Goal: Task Accomplishment & Management: Complete application form

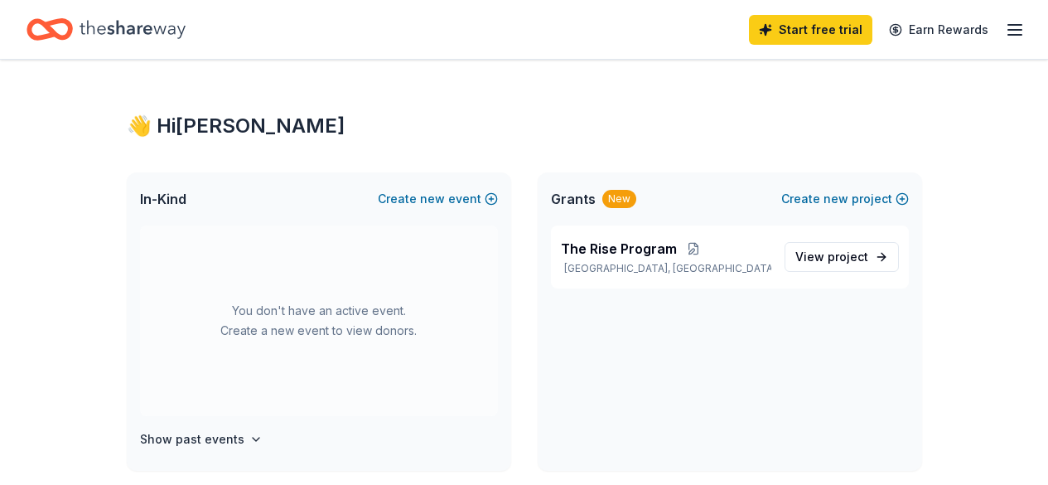
scroll to position [83, 0]
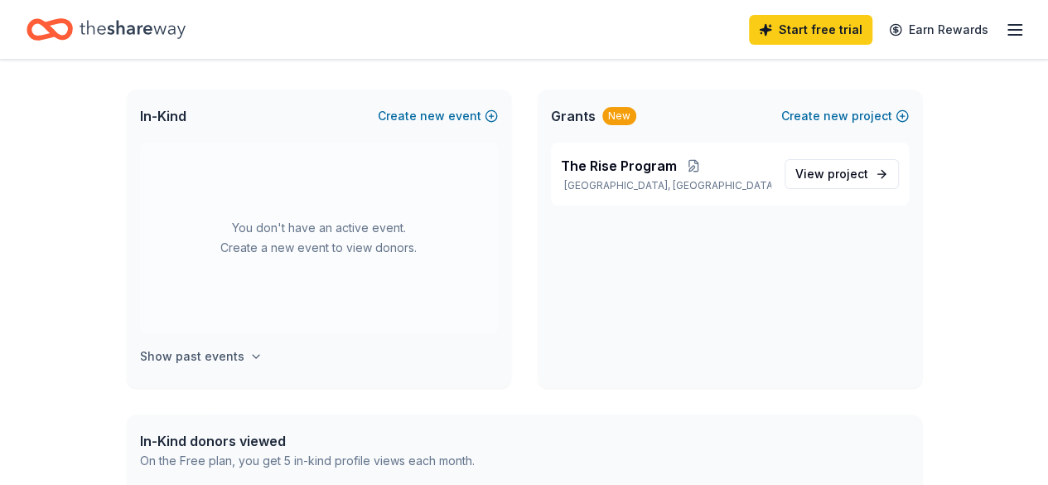
click at [220, 351] on h4 "Show past events" at bounding box center [192, 356] width 104 height 20
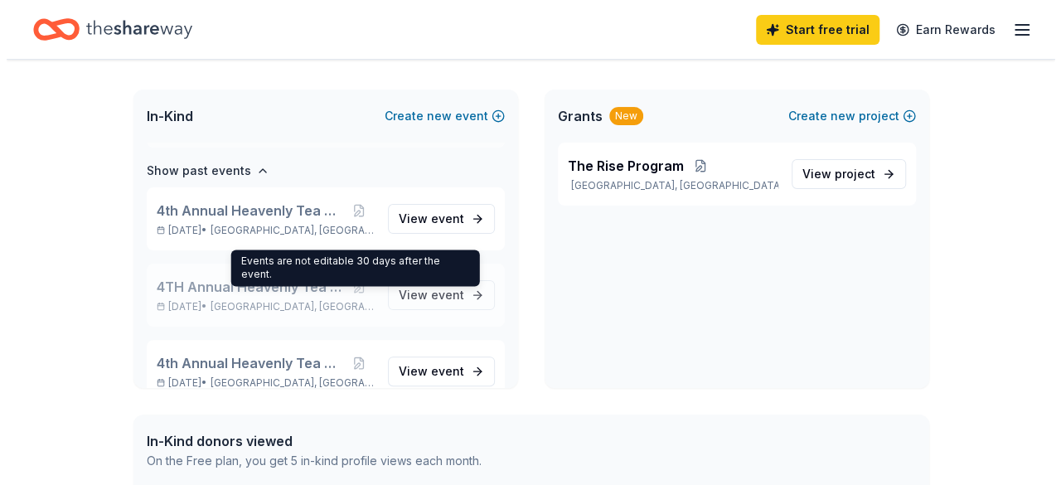
scroll to position [191, 0]
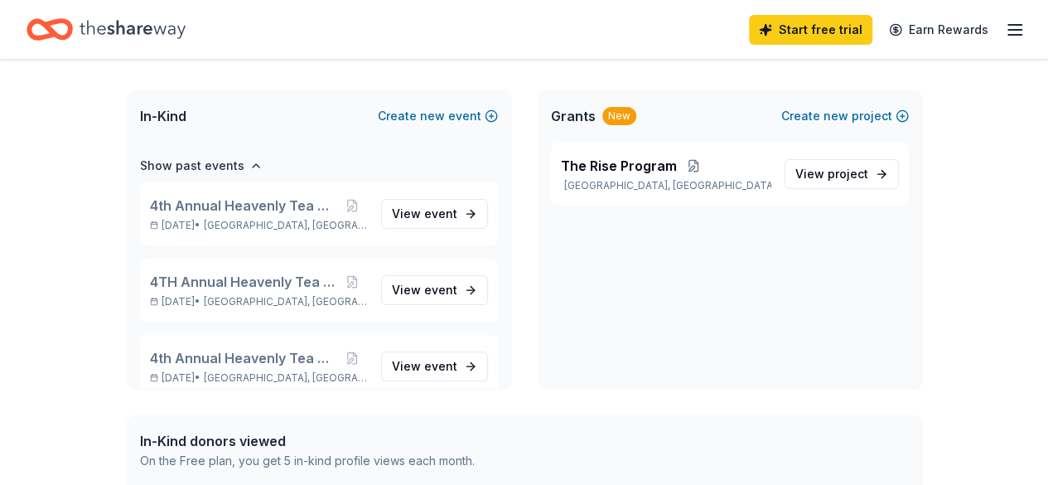
click at [417, 142] on div "In-Kind Create new event" at bounding box center [319, 116] width 385 height 53
click at [415, 115] on button "Create new event" at bounding box center [438, 116] width 120 height 20
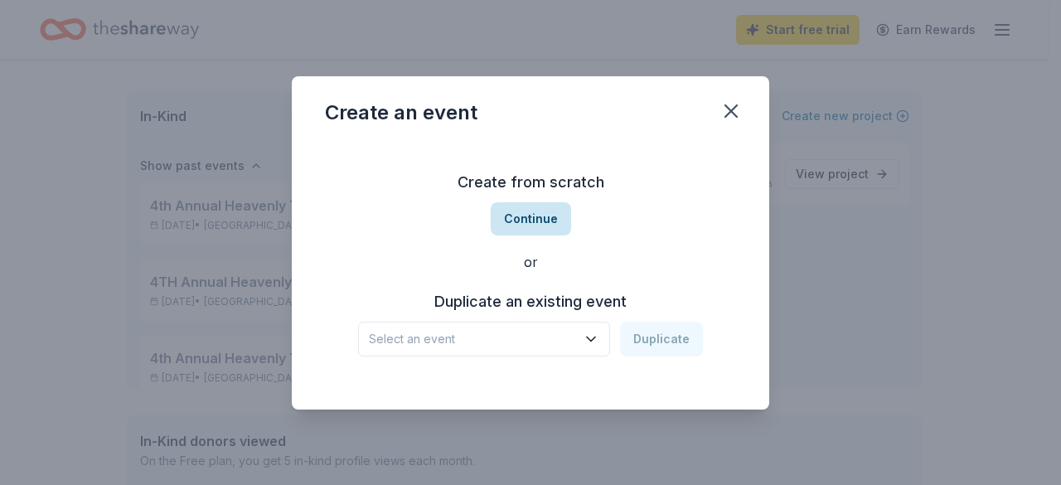
click at [525, 213] on button "Continue" at bounding box center [531, 218] width 80 height 33
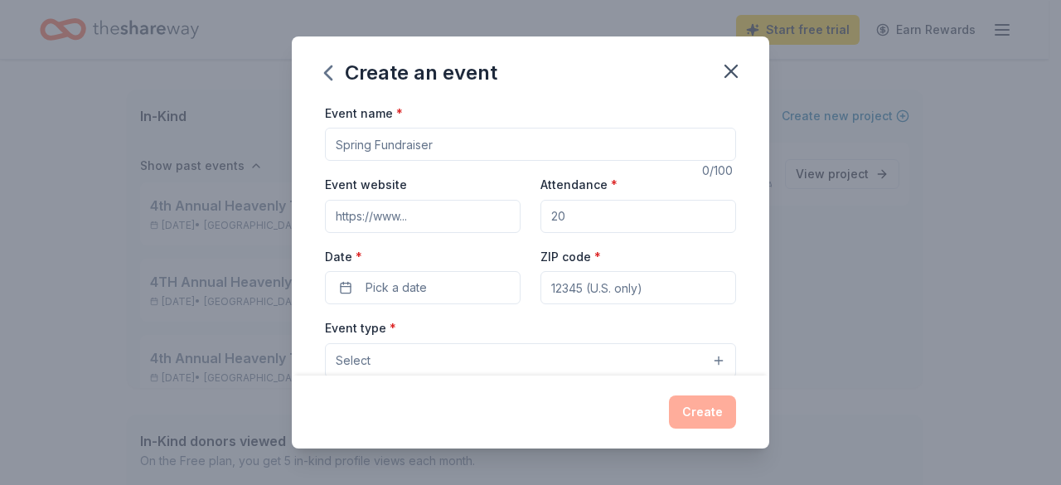
click at [391, 142] on input "Event name *" at bounding box center [530, 144] width 411 height 33
drag, startPoint x: 338, startPoint y: 145, endPoint x: 398, endPoint y: 143, distance: 59.7
click at [398, 143] on input "Toys 4 Tots Holiday Event" at bounding box center [530, 144] width 411 height 33
click at [332, 143] on input "Toys 4 Tots Holiday Event" at bounding box center [530, 144] width 411 height 33
type input "The Rose Bud Transitional Home Toys 4 Tots Holiday Event"
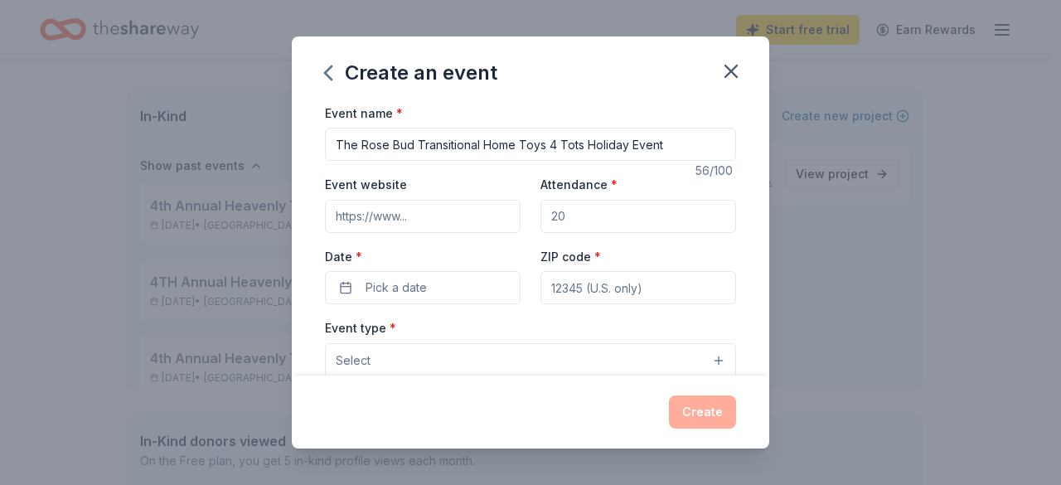
click at [383, 217] on input "Event website" at bounding box center [423, 216] width 196 height 33
type input "[DOMAIN_NAME]"
type input "2"
type input "30"
click at [391, 291] on span "Pick a date" at bounding box center [396, 288] width 61 height 20
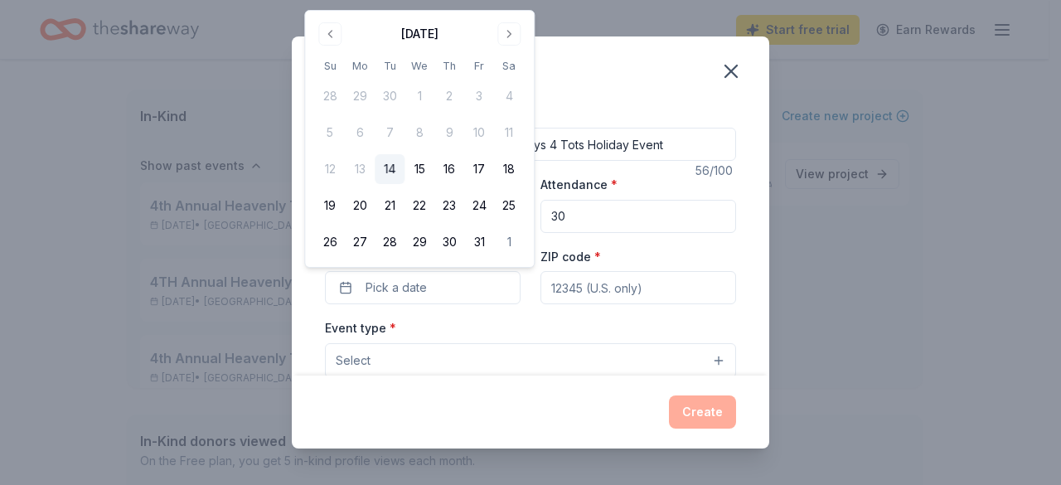
click at [570, 7] on div "Create an event Event name * The Rose Bud Transitional Home Toys 4 Tots Holiday…" at bounding box center [530, 242] width 1061 height 485
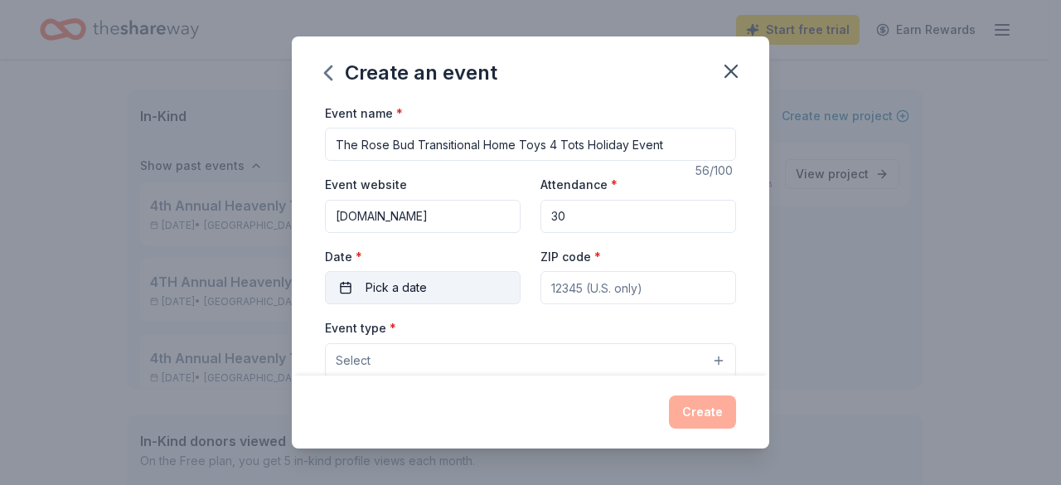
click at [449, 286] on button "Pick a date" at bounding box center [423, 287] width 196 height 33
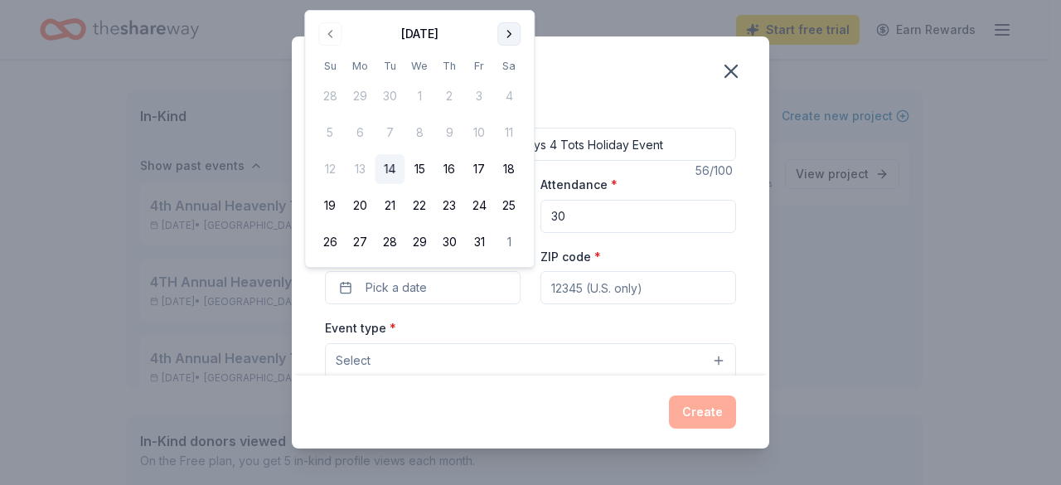
click at [506, 34] on button "Go to next month" at bounding box center [508, 33] width 23 height 23
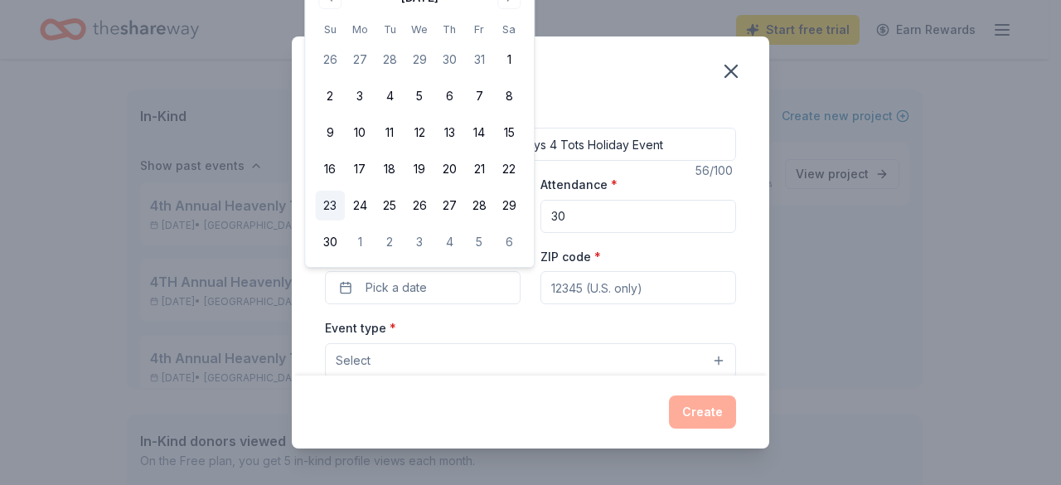
click at [330, 208] on button "23" at bounding box center [330, 206] width 30 height 30
click at [736, 231] on div "Event name * The Rose Bud Transitional Home Toys 4 Tots Holiday Event 56 /100 E…" at bounding box center [530, 240] width 477 height 274
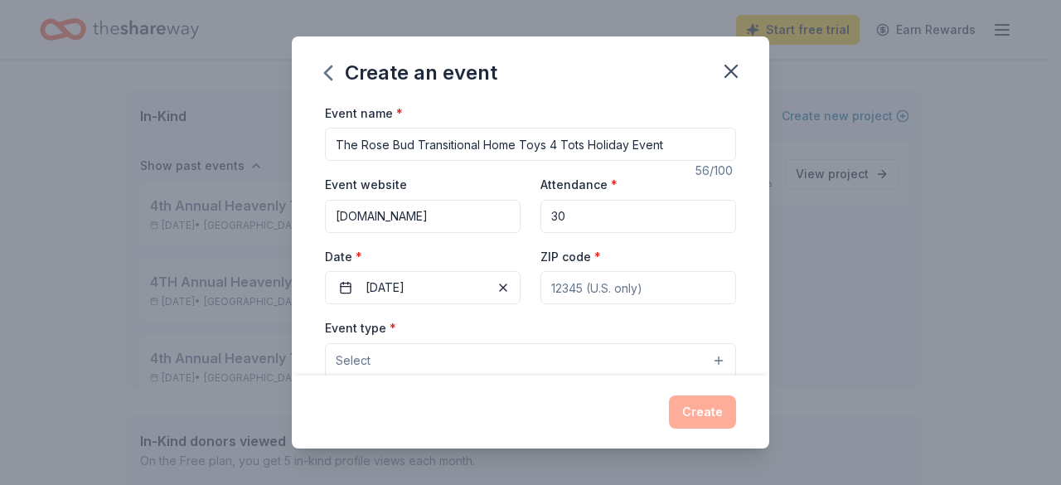
click at [593, 280] on input "ZIP code *" at bounding box center [638, 287] width 196 height 33
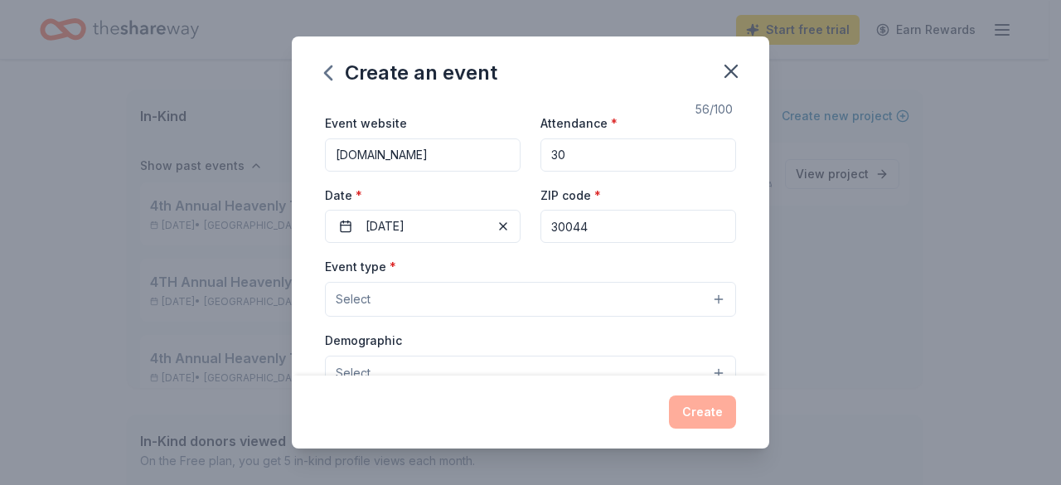
scroll to position [83, 0]
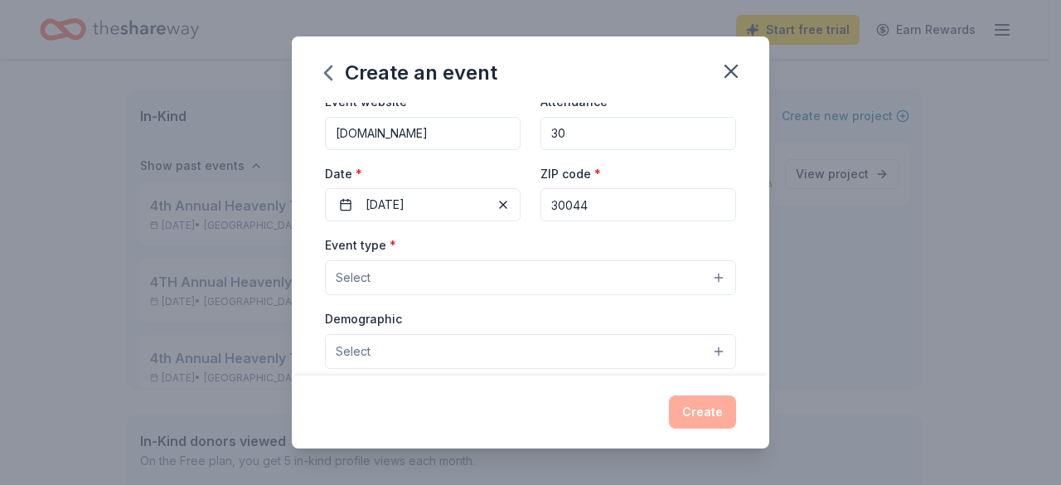
type input "30044"
click at [645, 273] on button "Select" at bounding box center [530, 277] width 411 height 35
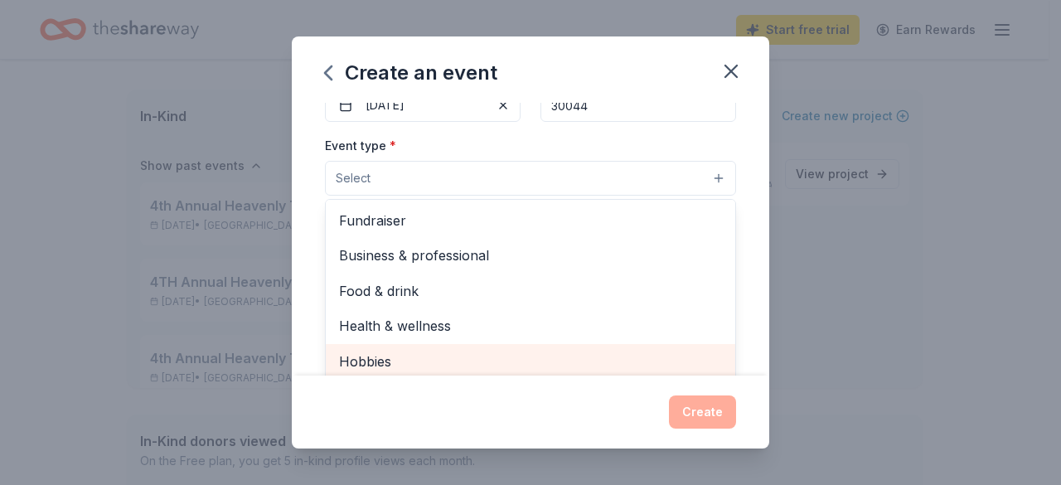
scroll to position [166, 0]
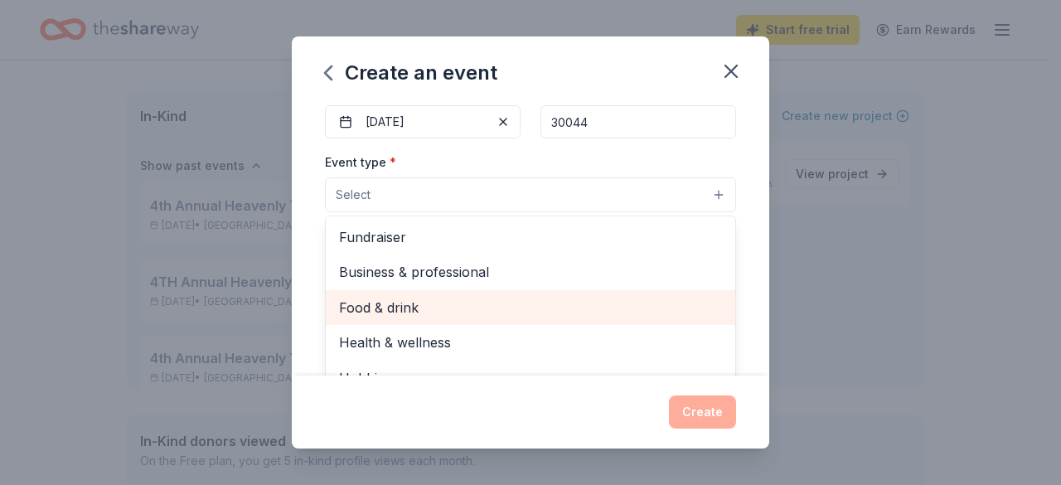
click at [385, 298] on span "Food & drink" at bounding box center [530, 308] width 383 height 22
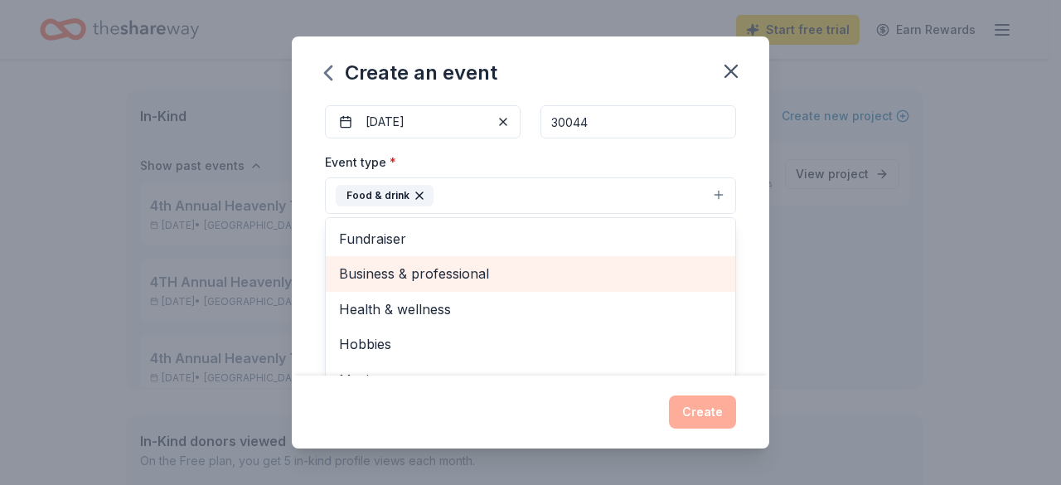
scroll to position [20, 0]
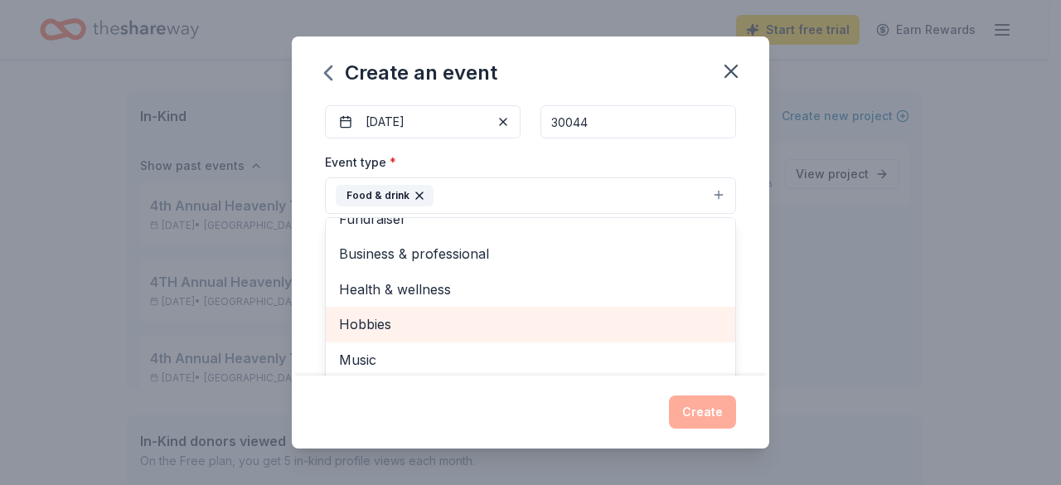
drag, startPoint x: 392, startPoint y: 321, endPoint x: 420, endPoint y: 309, distance: 30.5
click at [391, 321] on span "Hobbies" at bounding box center [530, 324] width 383 height 22
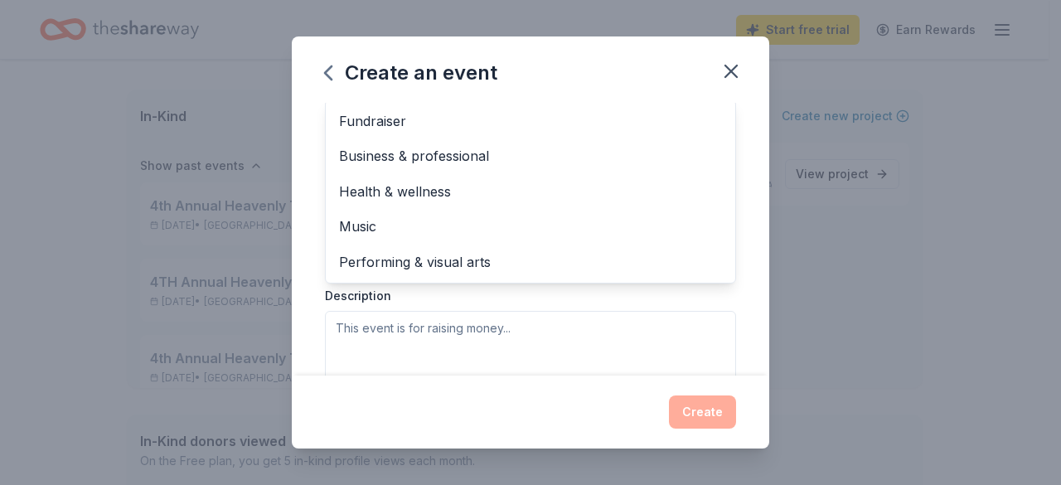
scroll to position [332, 0]
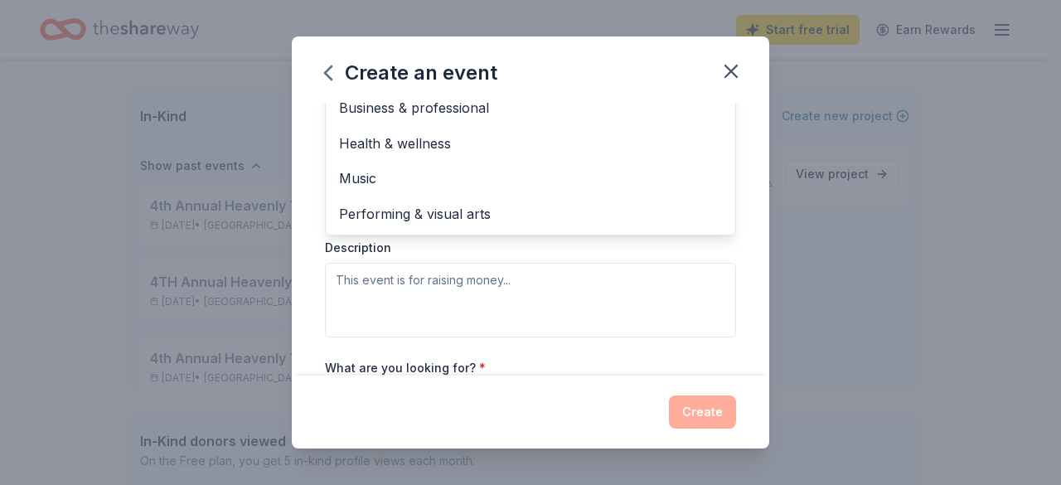
click at [358, 280] on div "Event type * Food & drink Hobbies Fundraiser Business & professional Health & w…" at bounding box center [530, 161] width 411 height 351
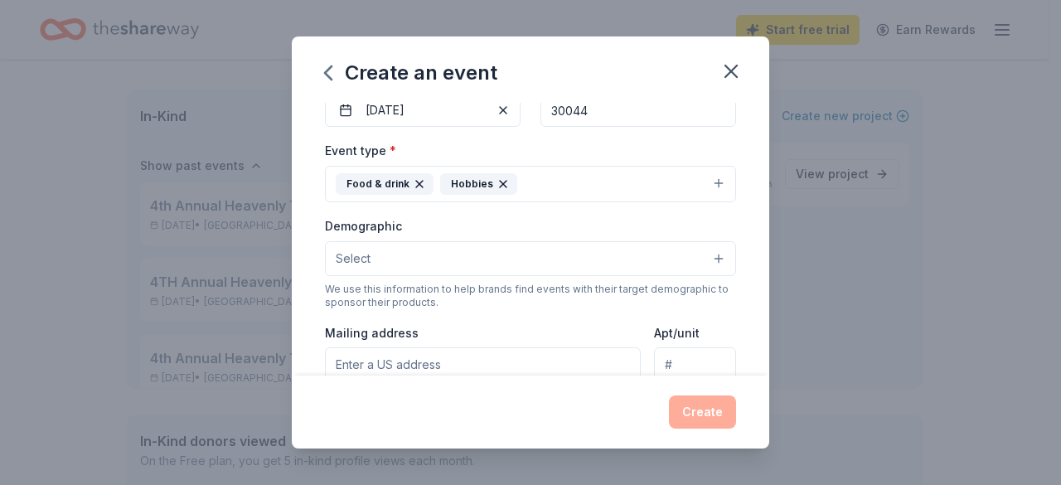
scroll to position [203, 0]
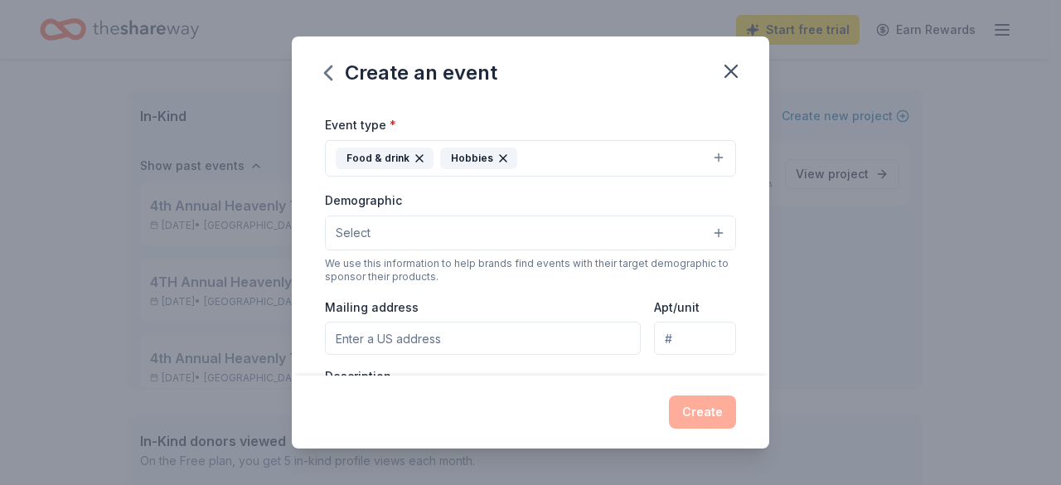
click at [374, 232] on button "Select" at bounding box center [530, 232] width 411 height 35
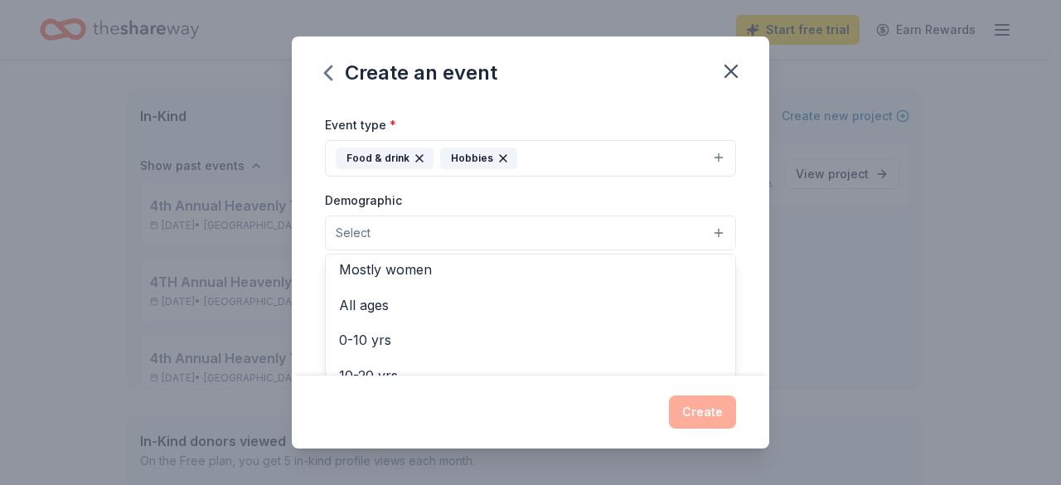
scroll to position [71, 0]
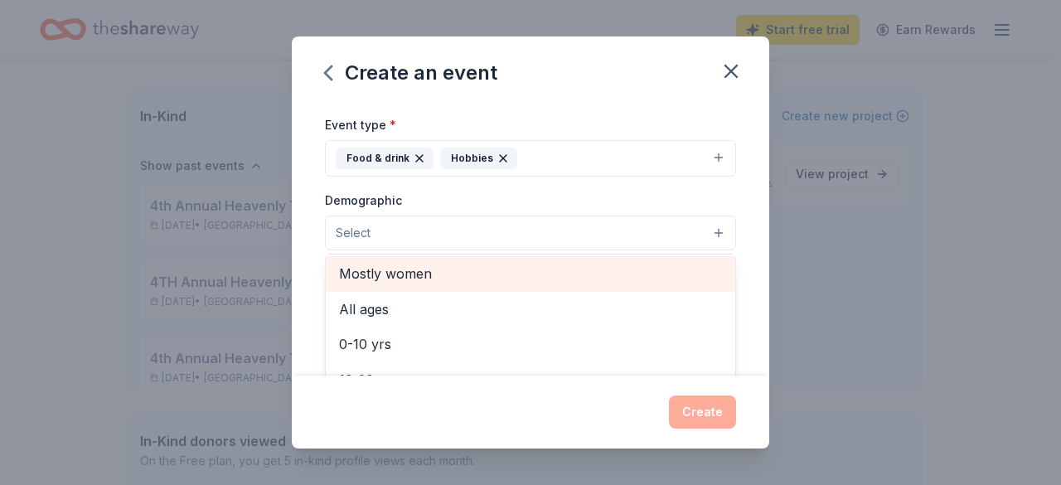
click at [419, 268] on span "Mostly women" at bounding box center [530, 274] width 383 height 22
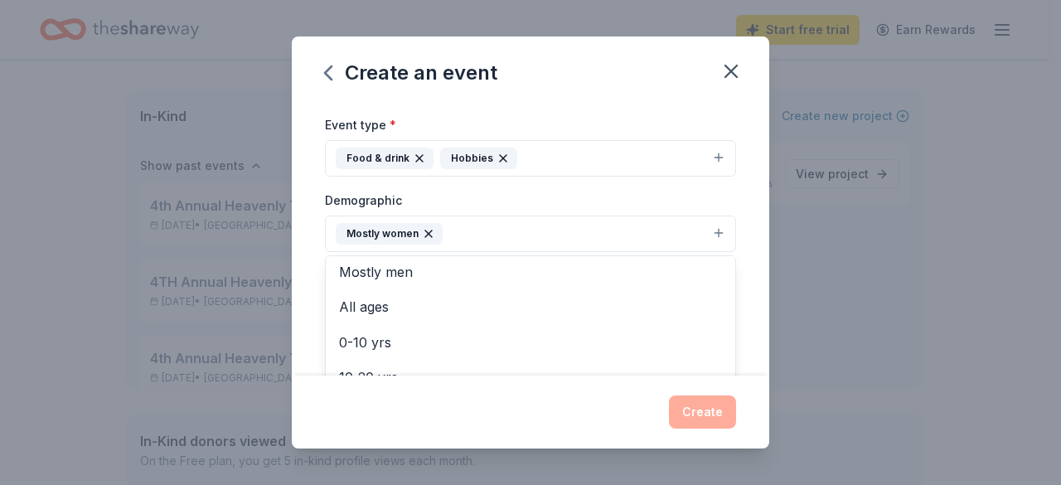
scroll to position [0, 0]
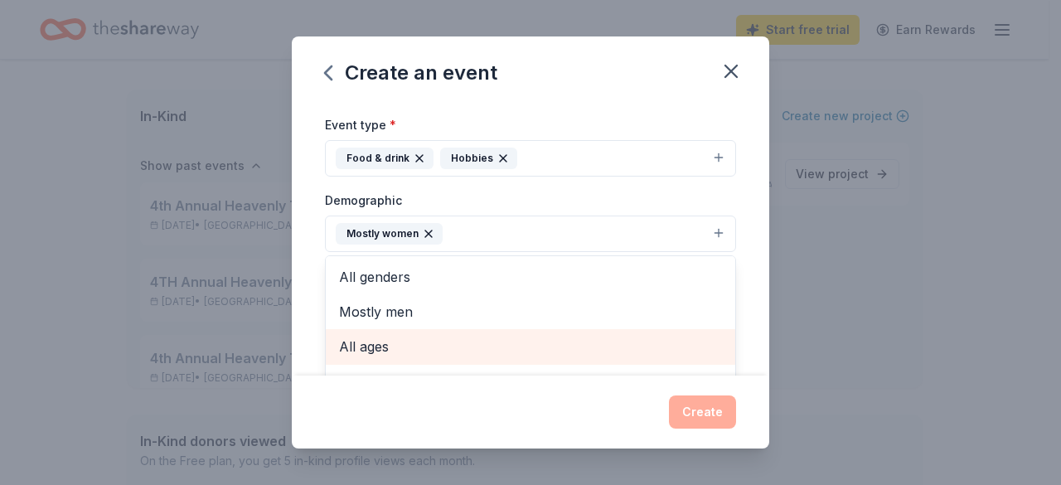
click at [353, 337] on span "All ages" at bounding box center [530, 347] width 383 height 22
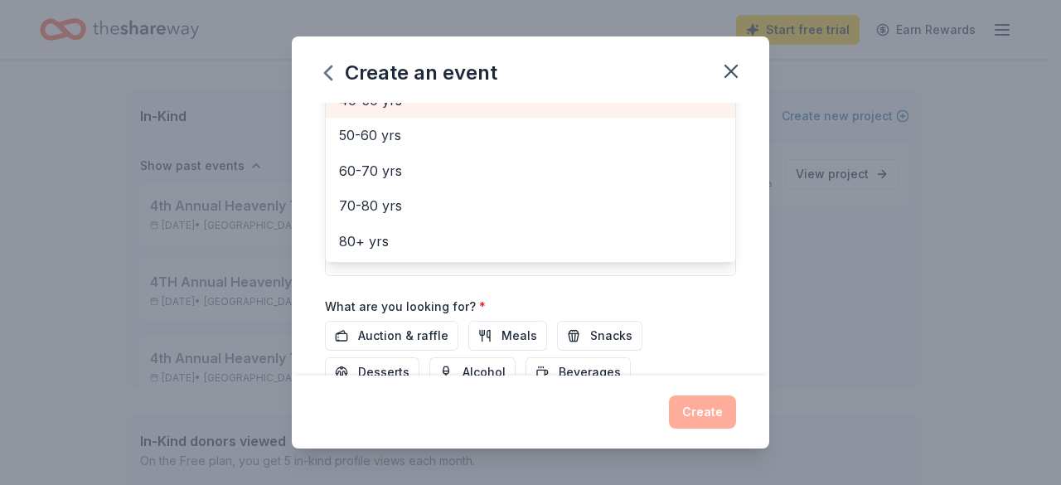
scroll to position [452, 0]
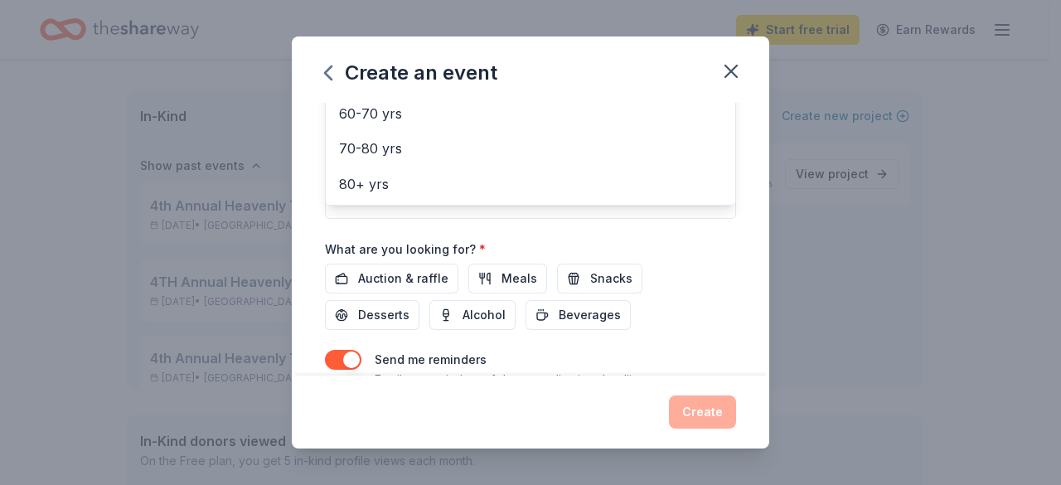
click at [487, 269] on div "Event name * The Rose Bud Transitional Home Toys 4 Tots Holiday Event 56 /100 E…" at bounding box center [530, 35] width 411 height 769
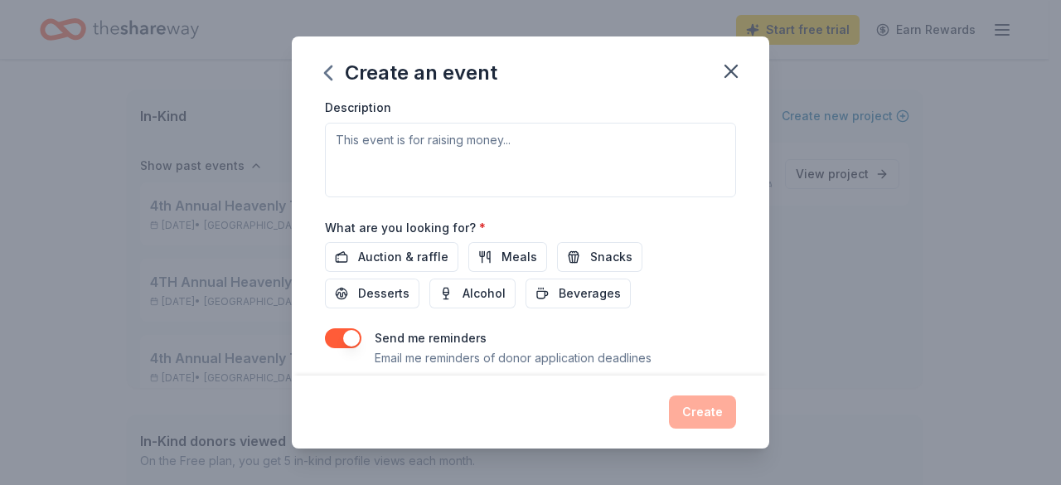
scroll to position [517, 0]
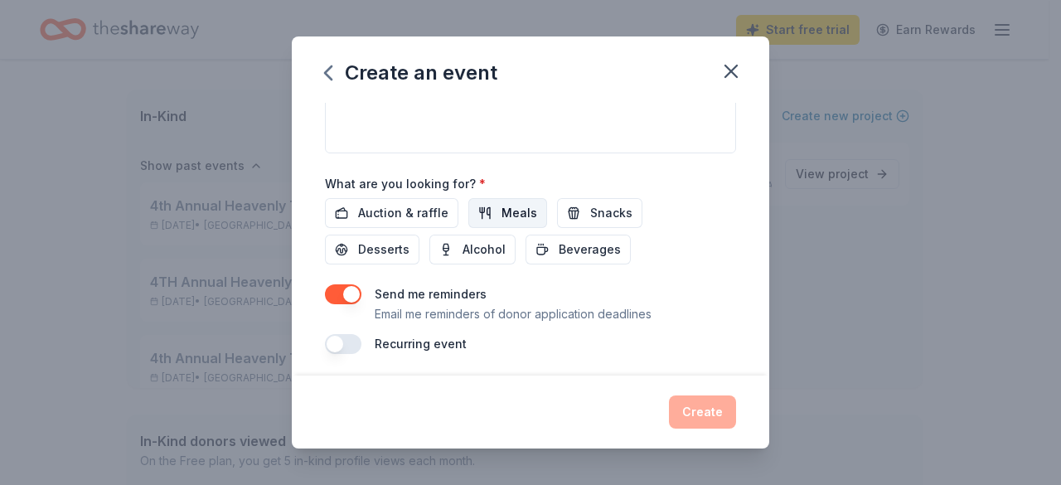
click at [524, 214] on span "Meals" at bounding box center [519, 213] width 36 height 20
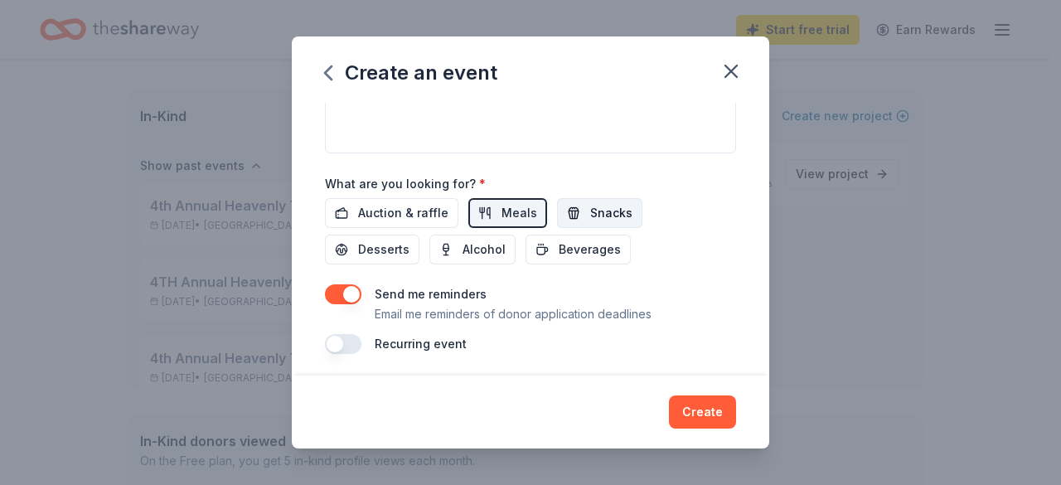
click at [581, 211] on button "Snacks" at bounding box center [599, 213] width 85 height 30
click at [393, 245] on span "Desserts" at bounding box center [383, 250] width 51 height 20
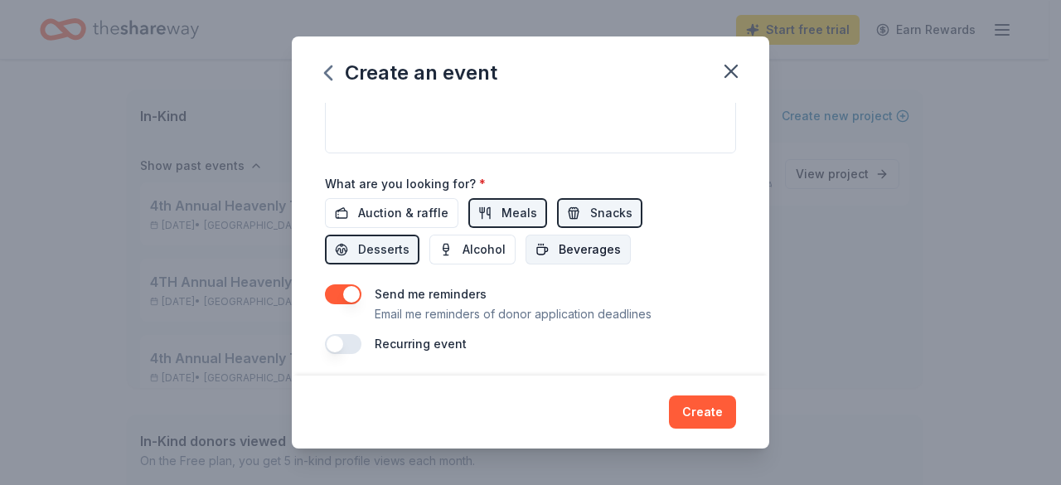
click at [563, 243] on span "Beverages" at bounding box center [590, 250] width 62 height 20
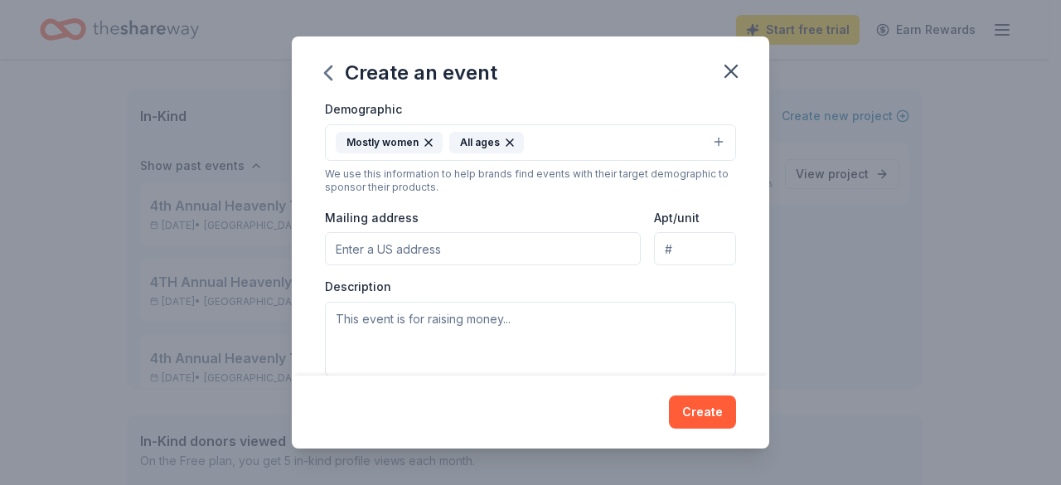
scroll to position [269, 0]
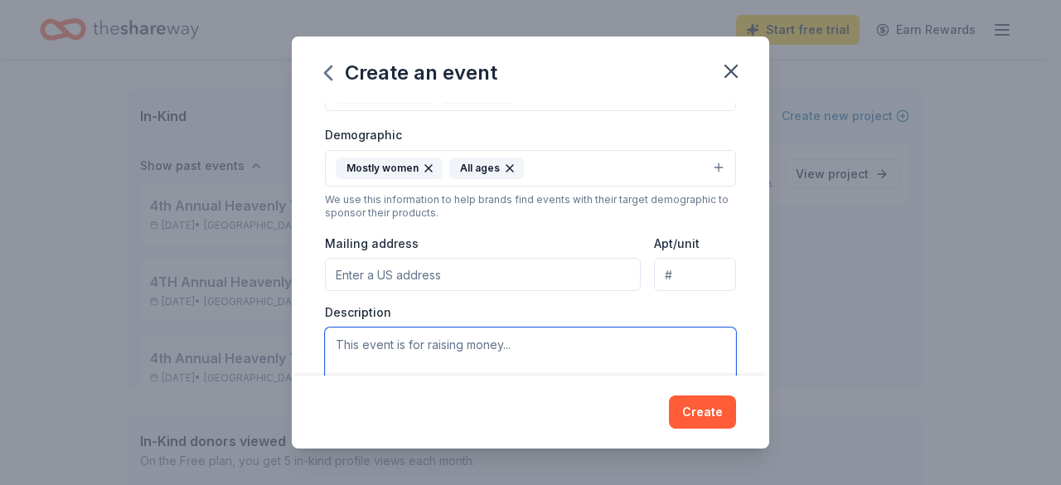
click at [348, 346] on textarea at bounding box center [530, 364] width 411 height 75
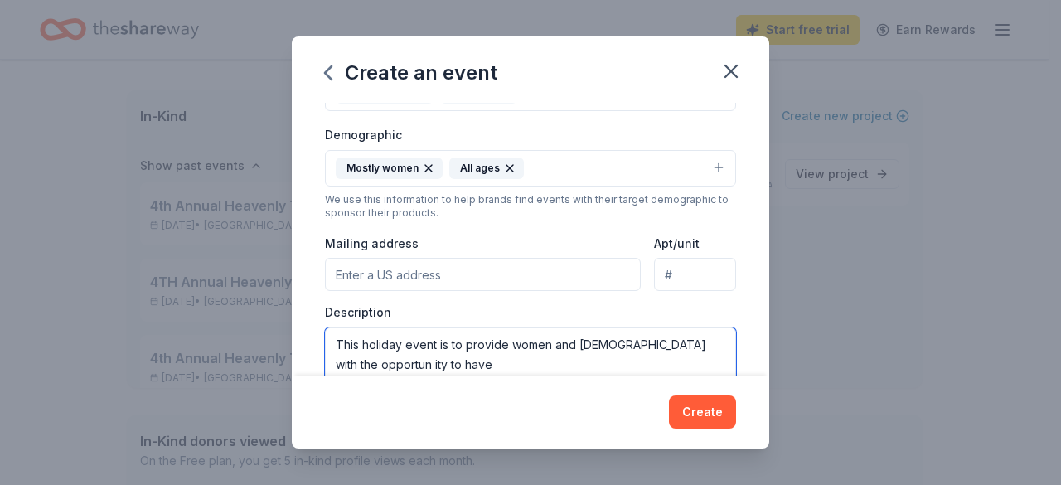
type textarea "This holiday event is to provide women and [DEMOGRAPHIC_DATA] with the opportun…"
drag, startPoint x: 408, startPoint y: 365, endPoint x: 332, endPoint y: 340, distance: 80.2
click at [332, 340] on textarea "This holiday event is to provide women and [DEMOGRAPHIC_DATA] with the opportun…" at bounding box center [530, 364] width 411 height 75
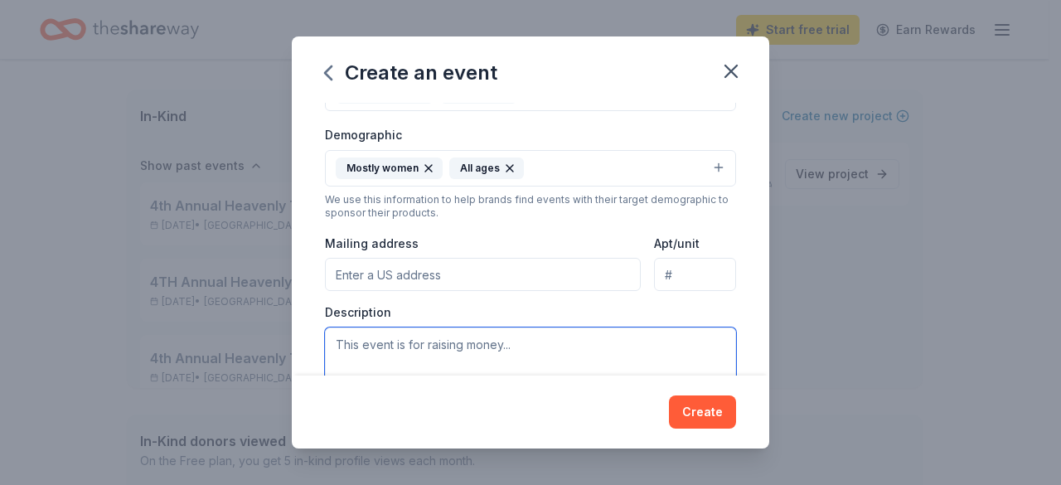
drag, startPoint x: 340, startPoint y: 341, endPoint x: 371, endPoint y: 341, distance: 31.5
click at [371, 341] on textarea at bounding box center [530, 364] width 411 height 75
paste textarea "Our annual Toys for Tots Holiday Event brings joy and hope to children and fami…"
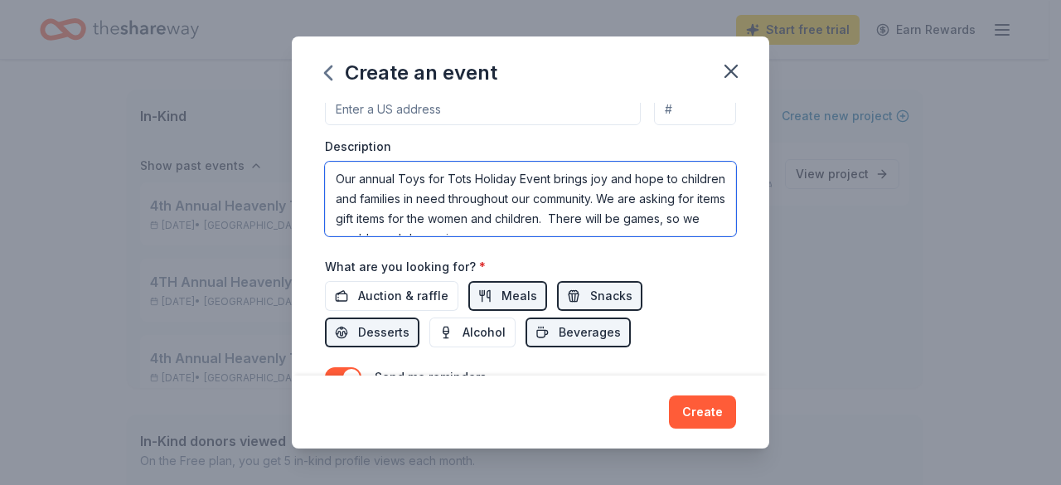
scroll to position [351, 0]
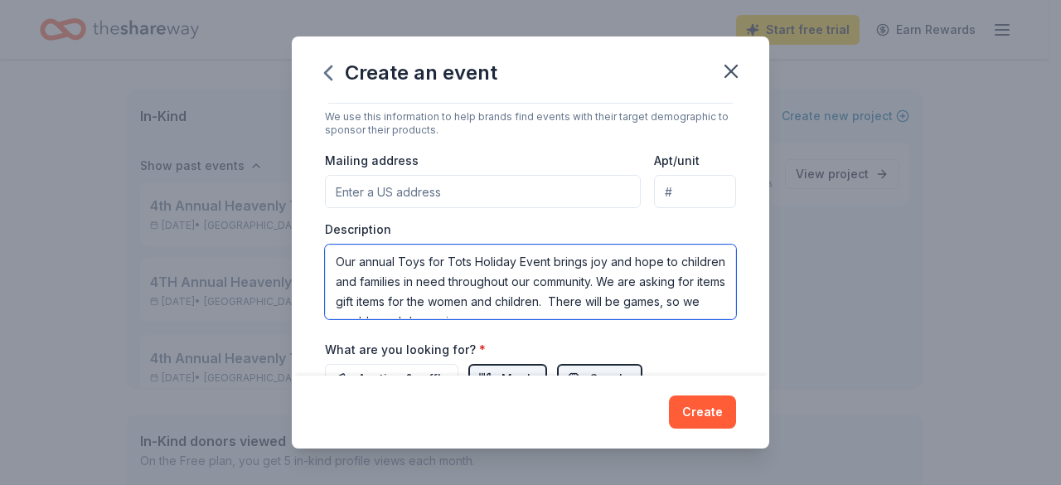
drag, startPoint x: 563, startPoint y: 215, endPoint x: 332, endPoint y: 187, distance: 232.0
click at [332, 187] on div "Event type * Food & drink Hobbies Demographic Mostly women All ages We use this…" at bounding box center [530, 142] width 411 height 352
paste textarea "This season, we’re seeking in-kind donations to help make the celebration extra…"
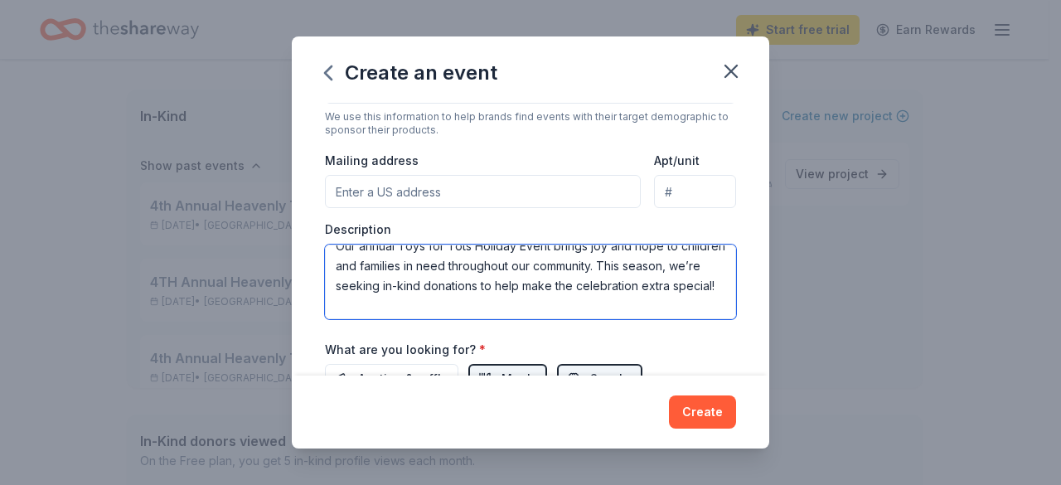
scroll to position [0, 0]
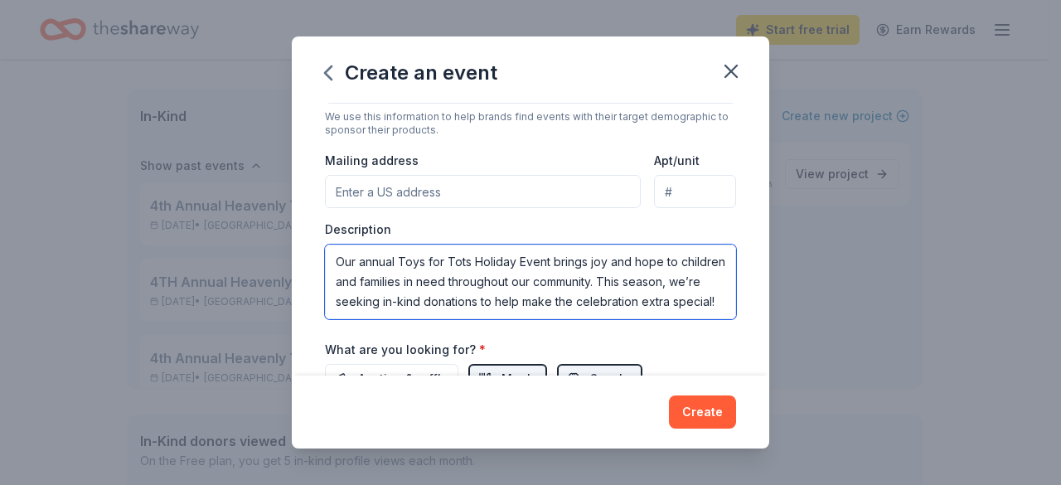
click at [358, 257] on textarea "Our annual Toys for Tots Holiday Event brings joy and hope to children and fami…" at bounding box center [530, 282] width 411 height 75
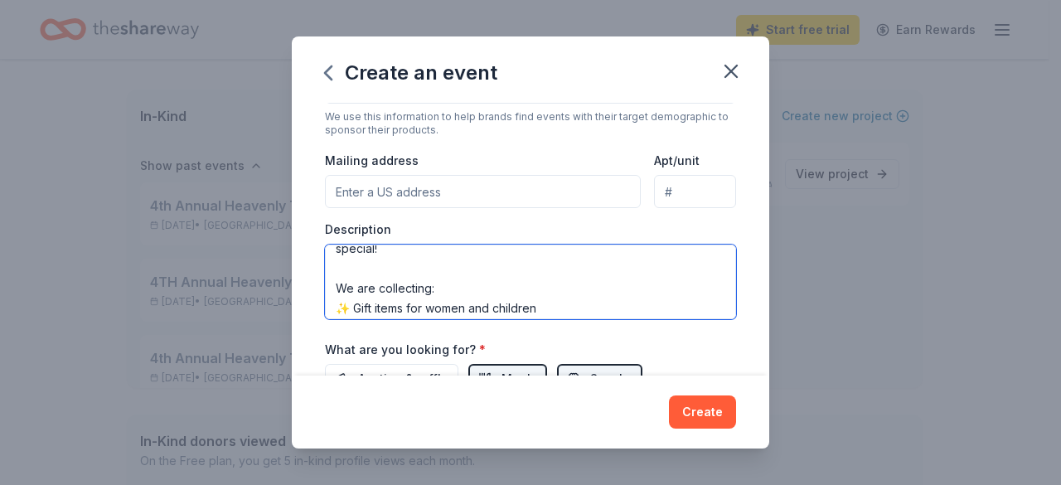
click at [514, 250] on textarea "Our 3rd annual Toys for Tots Holiday Event brings joy and hope to children and …" at bounding box center [530, 282] width 411 height 75
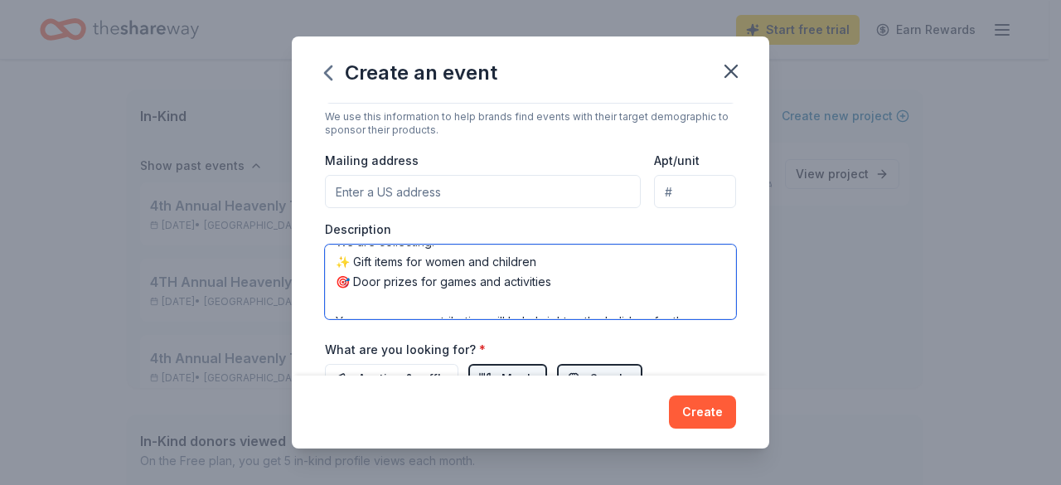
scroll to position [122, 0]
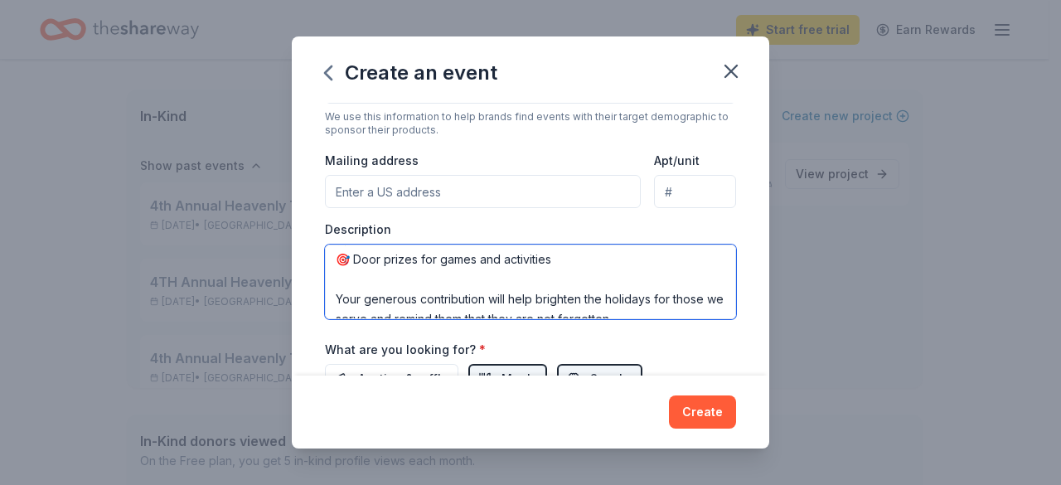
click at [342, 278] on textarea "Our 3rd annual Toys for Tots Holiday Event brings joy and hope to children and …" at bounding box center [530, 282] width 411 height 75
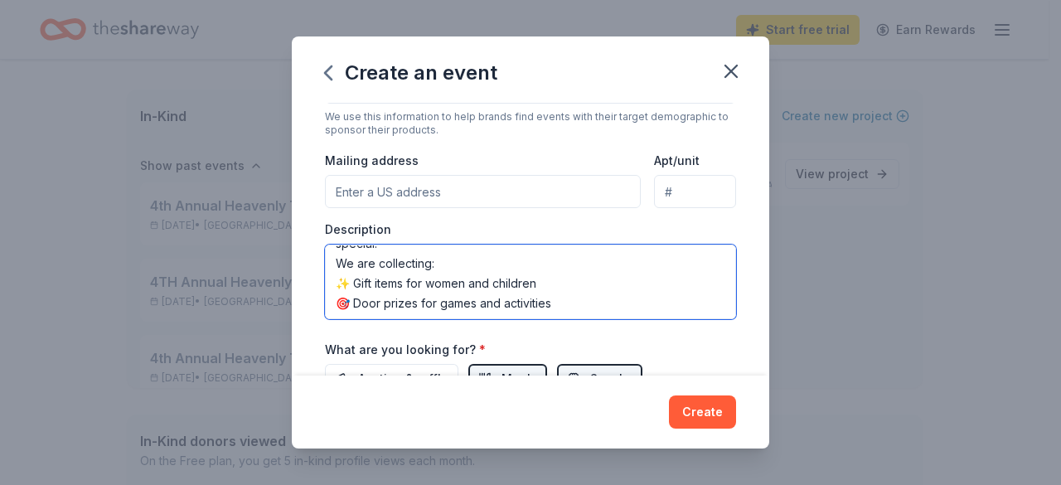
scroll to position [81, 0]
click at [588, 296] on textarea "Our 3rd annual Toys for Tots Holiday Event brings joy and hope to children and …" at bounding box center [530, 282] width 411 height 75
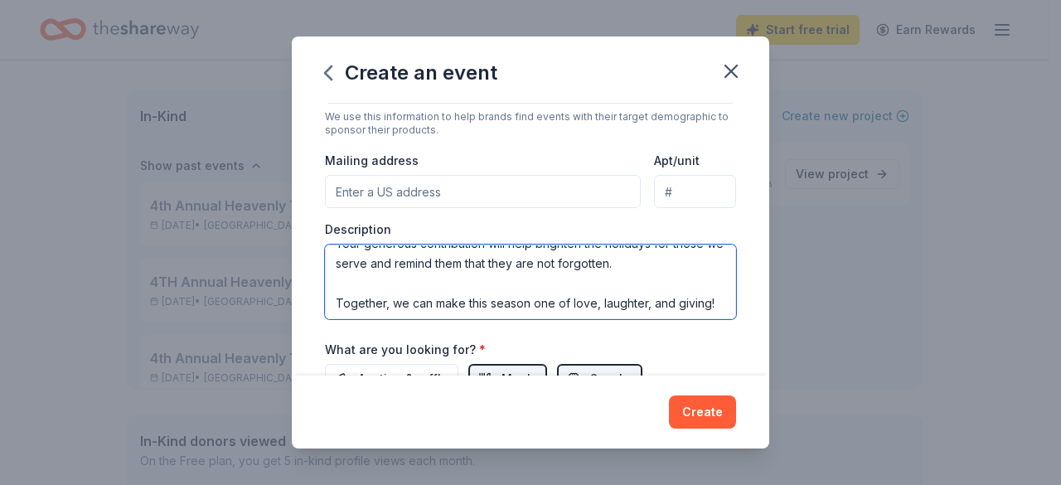
scroll to position [179, 0]
click at [347, 253] on textarea "Our 3rd annual Toys for Tots Holiday Event brings joy and hope to children and …" at bounding box center [530, 282] width 411 height 75
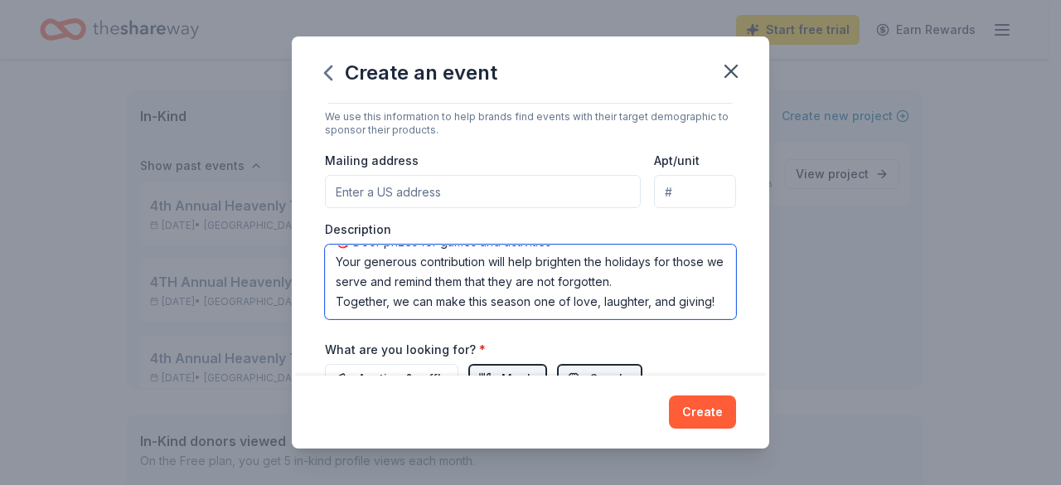
scroll to position [159, 0]
type textarea "Our 3rd annual Toys for Tots Holiday Event brings joy and hope to children and …"
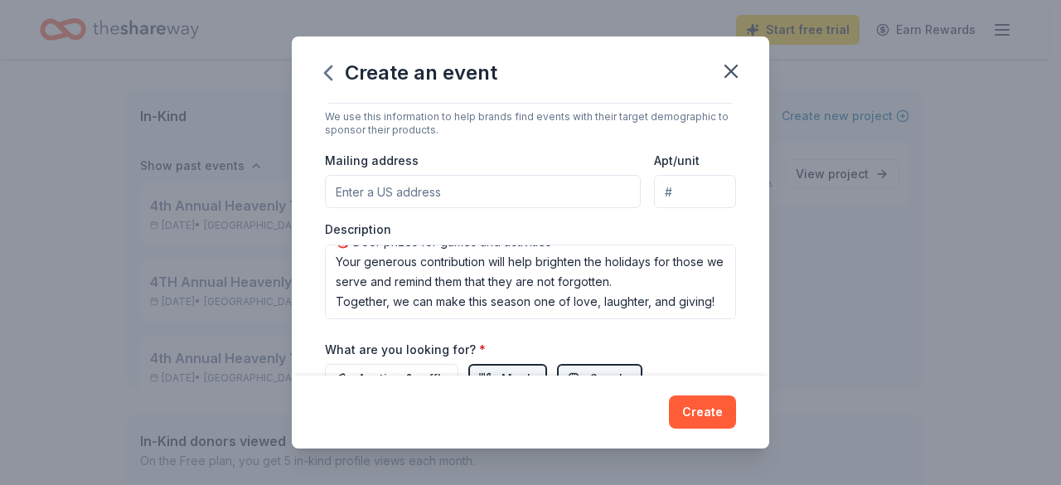
click at [414, 195] on input "Mailing address" at bounding box center [483, 191] width 316 height 33
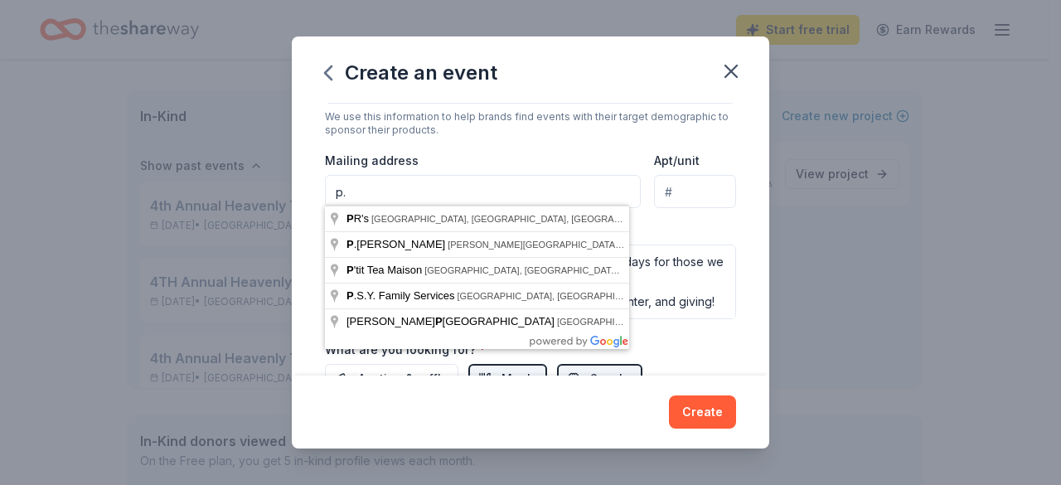
type input "p"
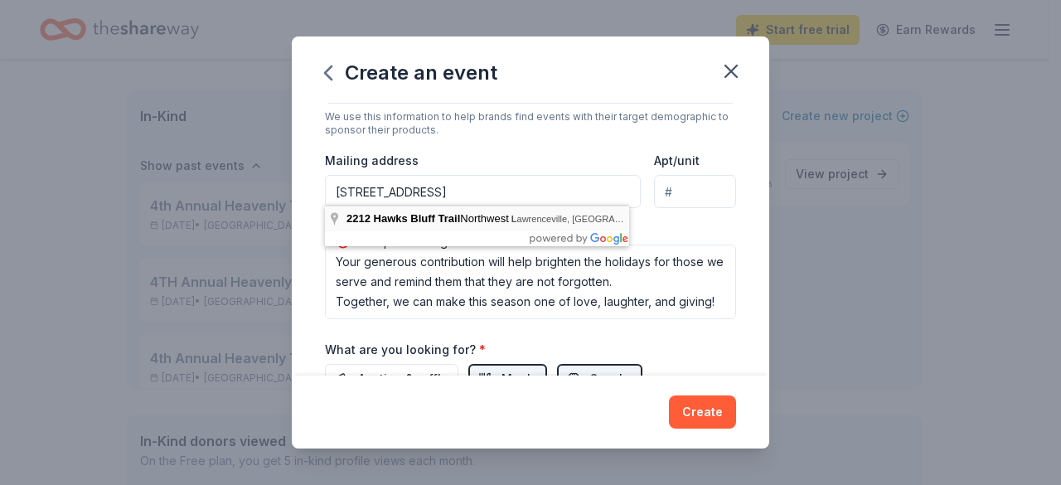
type input "[STREET_ADDRESS]"
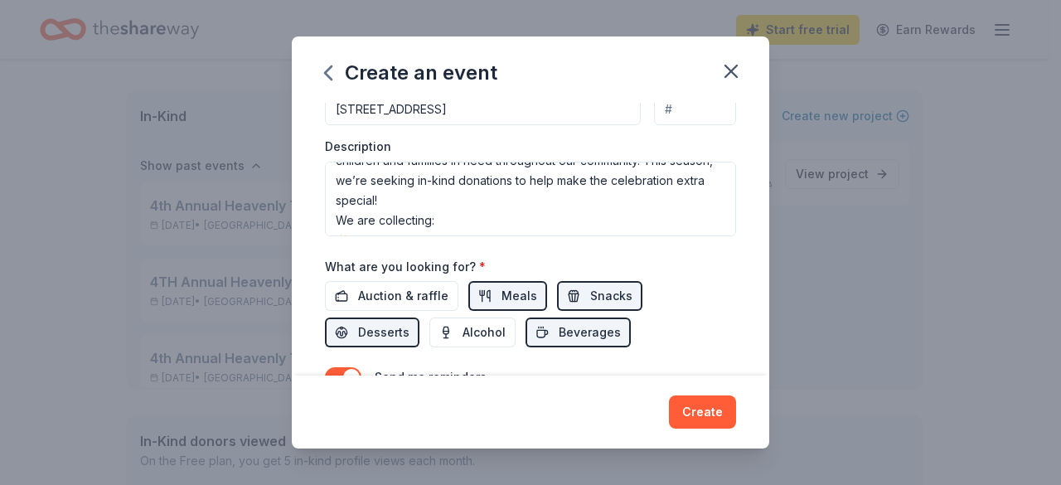
scroll to position [3, 0]
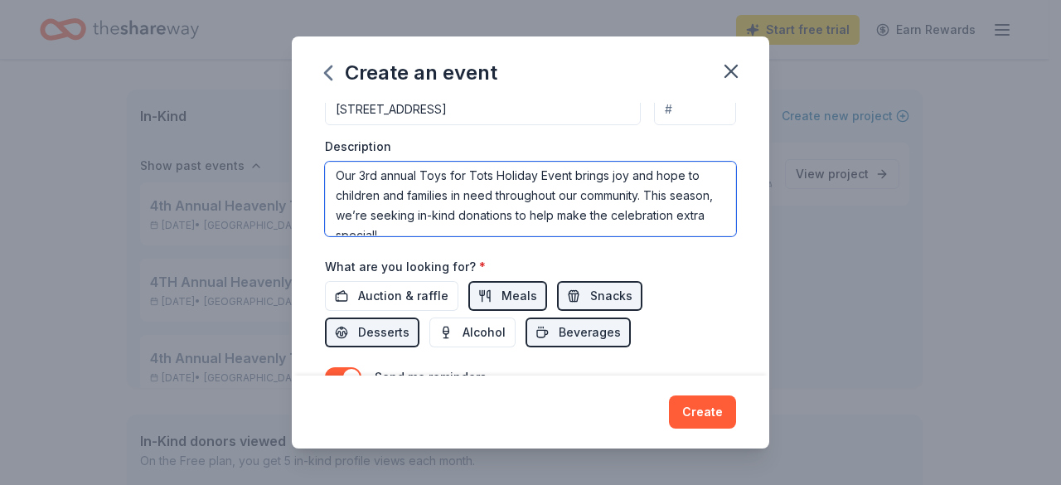
drag, startPoint x: 382, startPoint y: 172, endPoint x: 428, endPoint y: 158, distance: 47.5
click at [387, 172] on textarea "Our 3rd annual Toys for Tots Holiday Event brings joy and hope to children and …" at bounding box center [530, 199] width 411 height 75
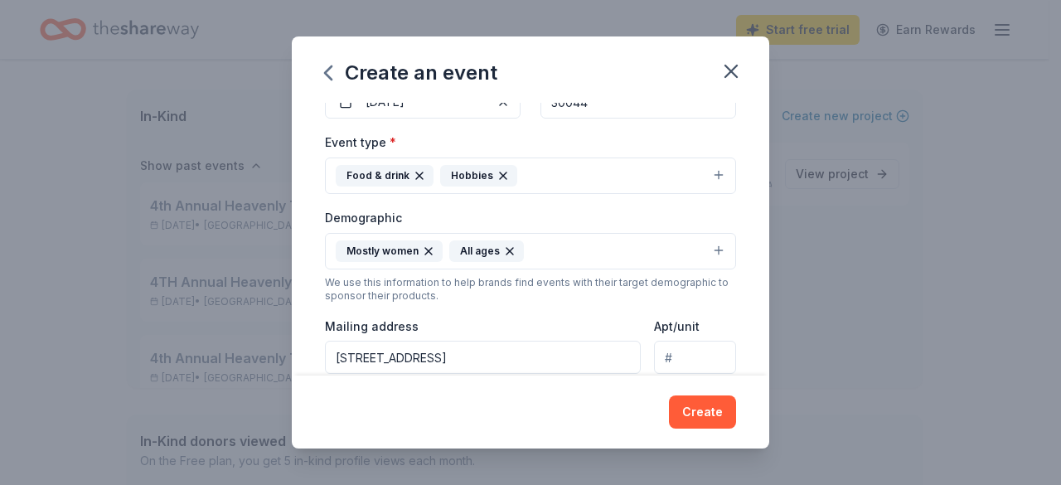
scroll to position [103, 0]
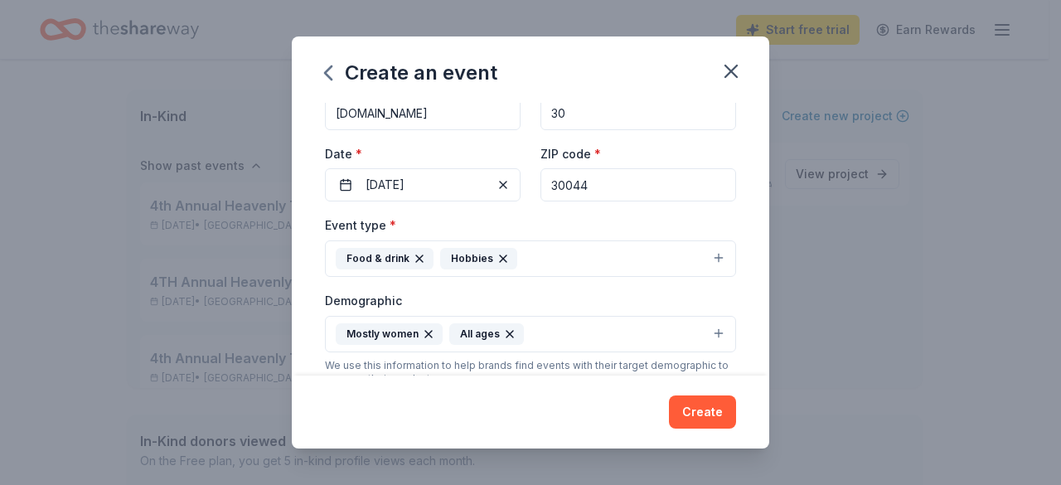
type textarea "Our 3rd Annual Toys for Tots Holiday Event brings joy and hope to children and …"
click at [661, 254] on button "Food & drink Hobbies" at bounding box center [530, 258] width 411 height 36
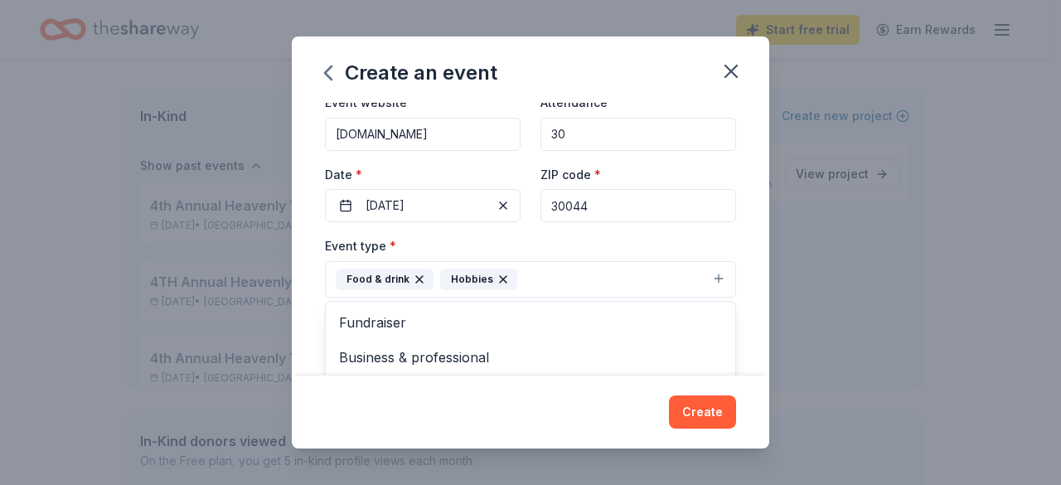
scroll to position [20, 0]
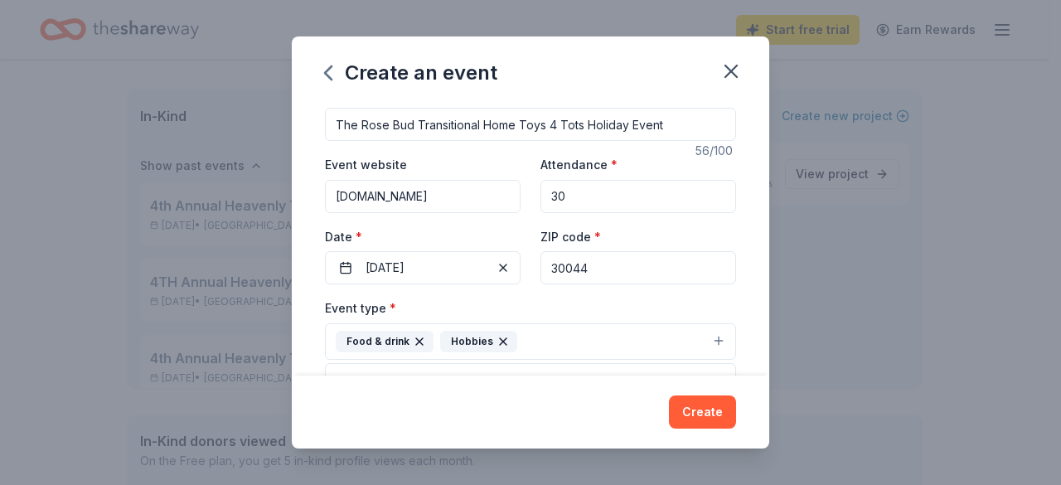
click at [746, 220] on div "Event name * The Rose Bud Transitional Home Toys 4 Tots Holiday Event 56 /100 E…" at bounding box center [530, 240] width 477 height 274
click at [521, 123] on input "The Rose Bud Transitional Home Toys 4 Tots Holiday Event" at bounding box center [530, 124] width 411 height 33
click at [520, 123] on input "The Rose Bud Transitional Home 4th Annual Toys 4 Tots Holiday Event" at bounding box center [530, 124] width 411 height 33
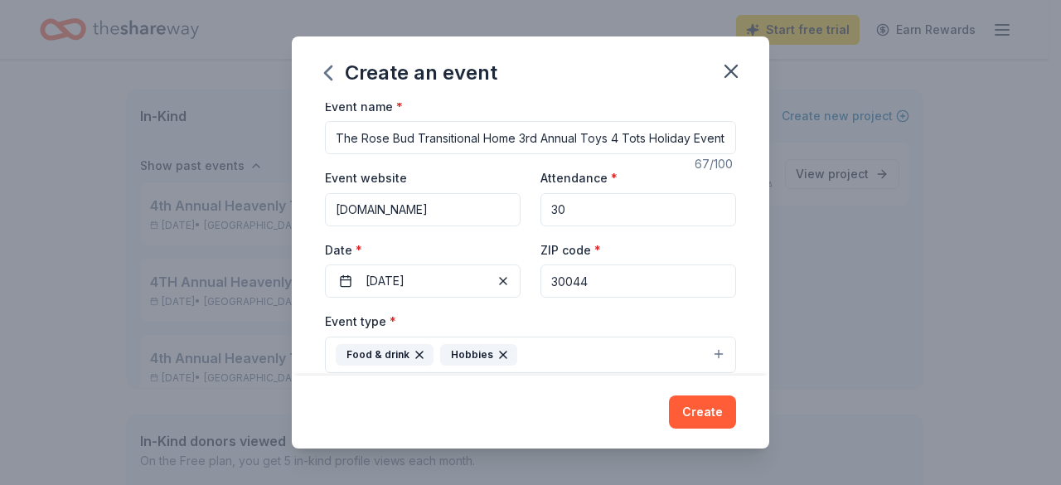
scroll to position [0, 0]
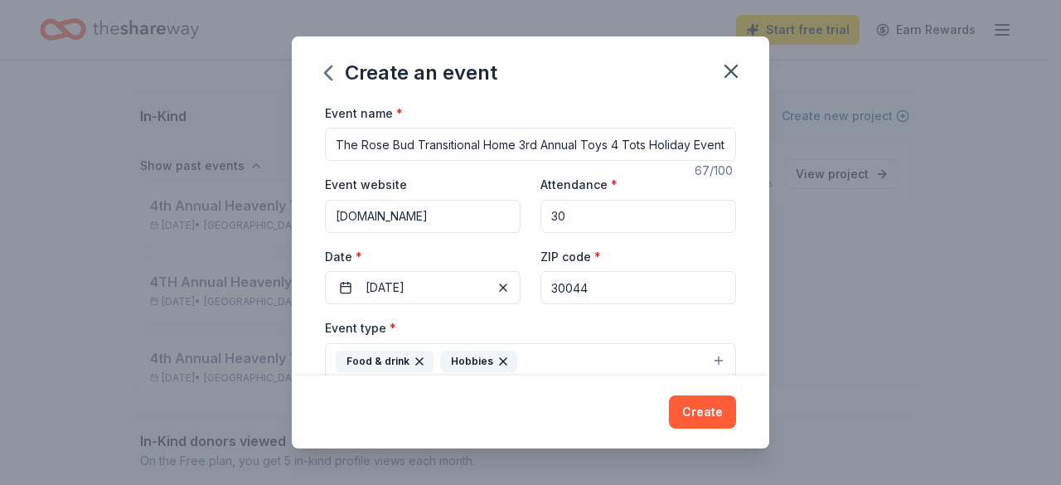
type input "The Rose Bud Transitional Home 3rd Annual Toys 4 Tots Holiday Event"
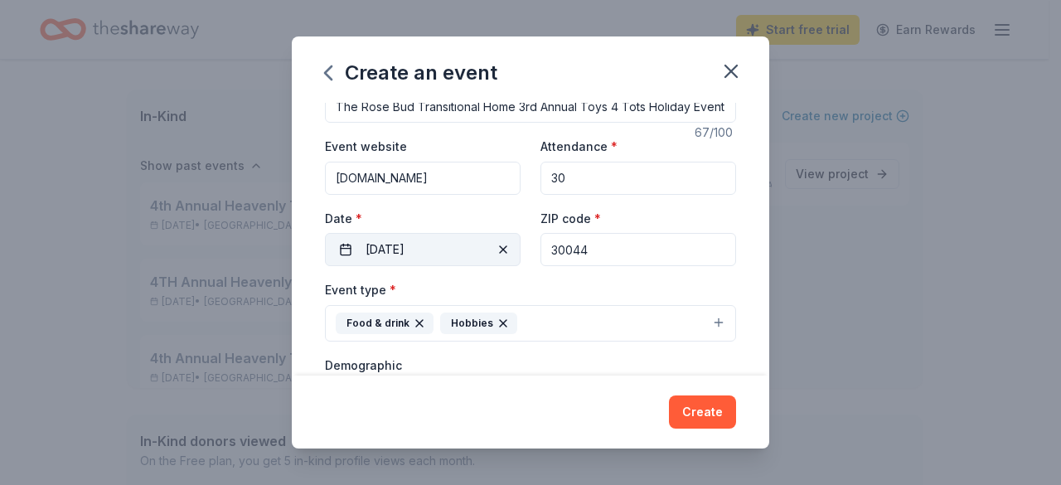
drag, startPoint x: 438, startPoint y: 246, endPoint x: 394, endPoint y: 245, distance: 44.8
click at [394, 245] on button "[DATE]" at bounding box center [423, 249] width 196 height 33
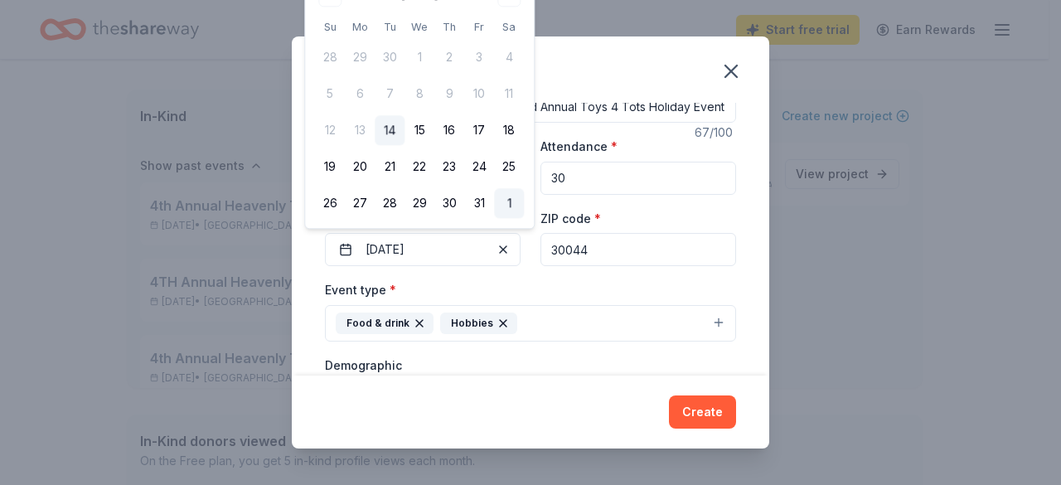
click at [507, 203] on button "1" at bounding box center [509, 204] width 30 height 30
click at [383, 240] on button "[DATE]" at bounding box center [423, 249] width 196 height 33
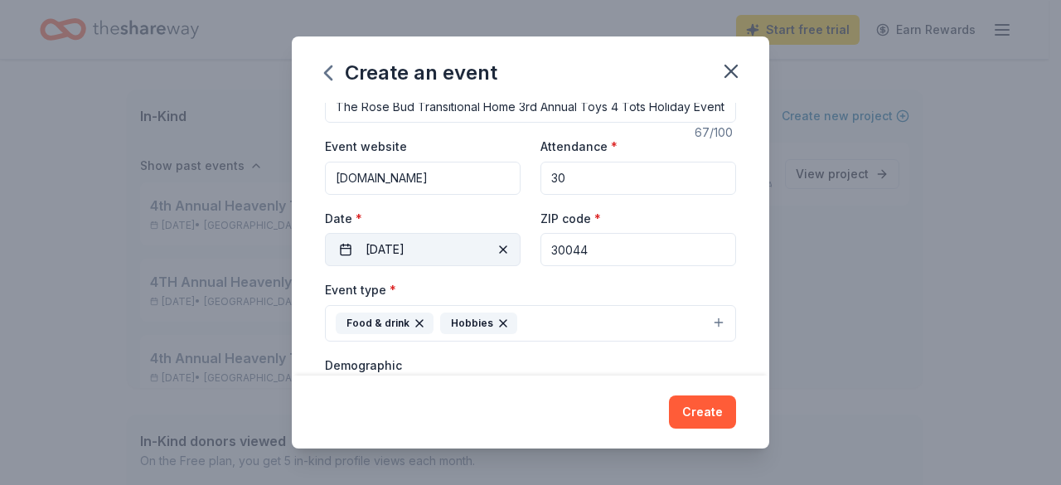
click at [438, 238] on button "[DATE]" at bounding box center [423, 249] width 196 height 33
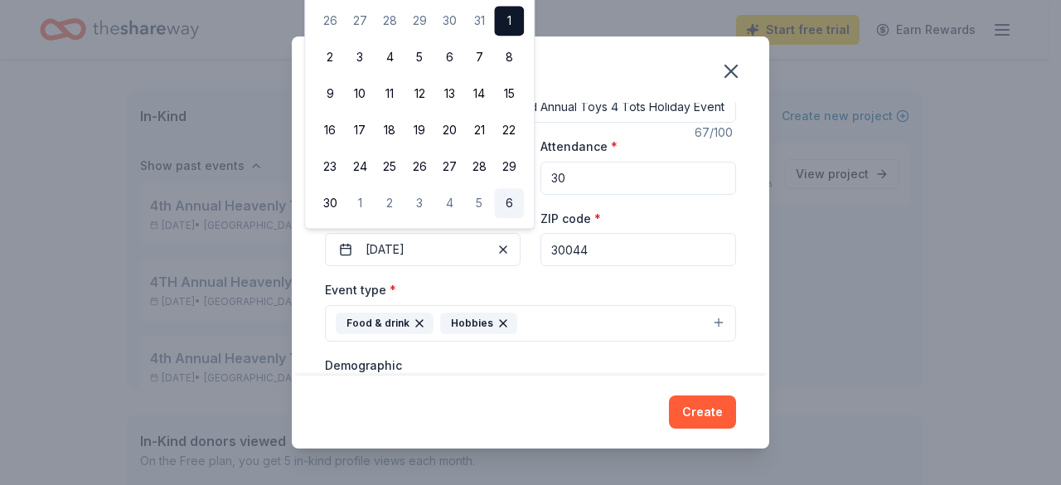
click at [510, 202] on button "6" at bounding box center [509, 204] width 30 height 30
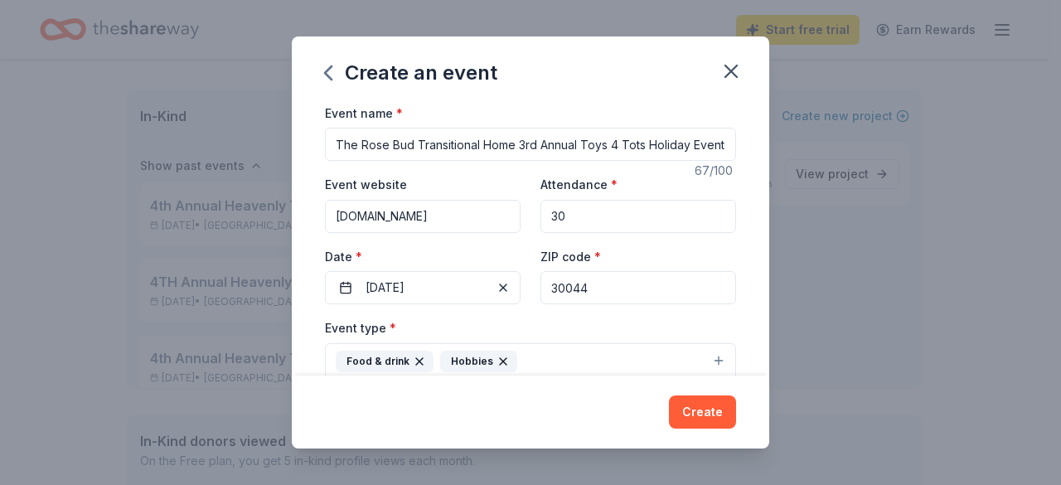
scroll to position [0, 0]
click at [395, 284] on button "[DATE]" at bounding box center [423, 287] width 196 height 33
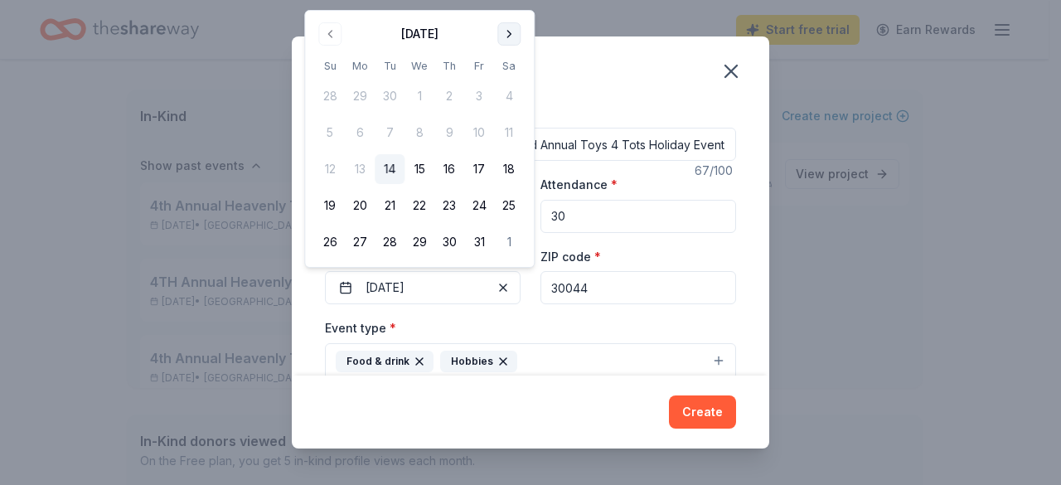
click at [504, 34] on button "Go to next month" at bounding box center [508, 33] width 23 height 23
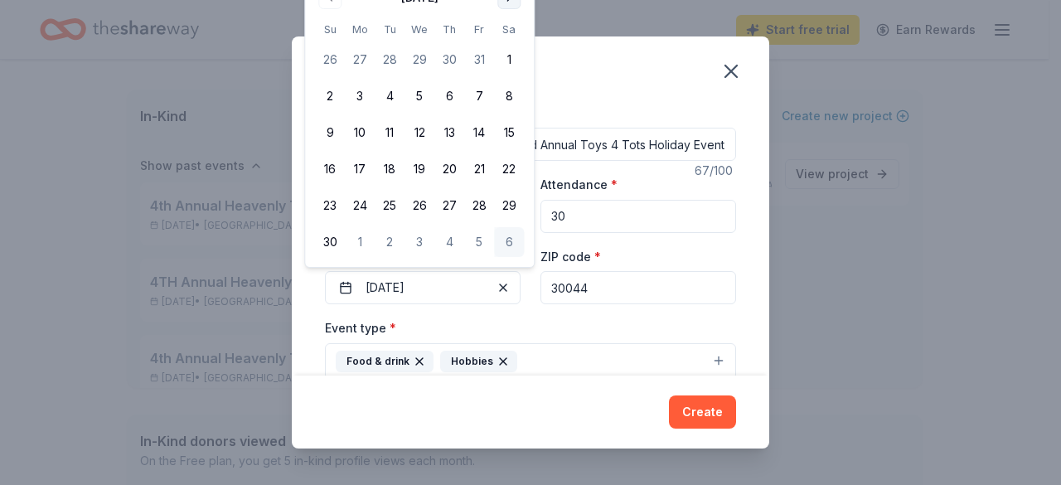
click at [504, 34] on th "Sa" at bounding box center [509, 29] width 30 height 17
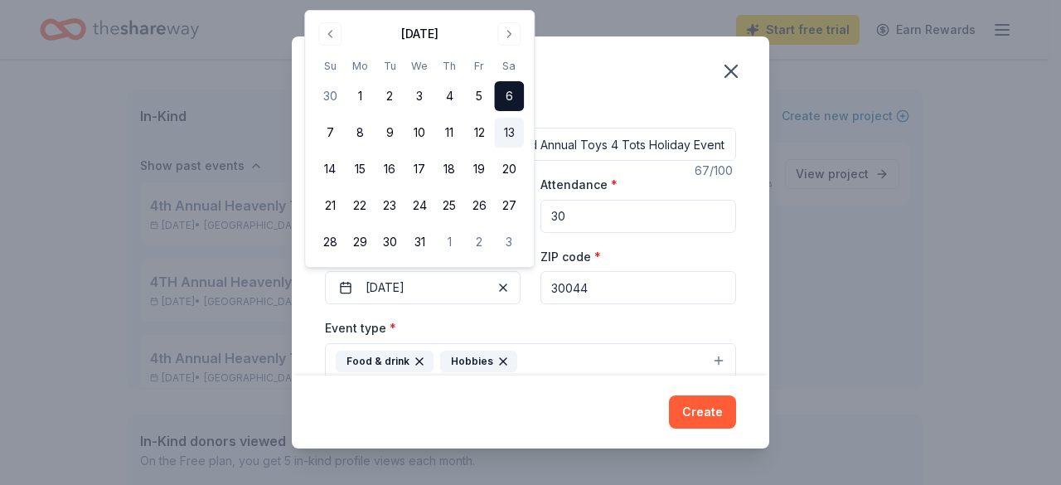
click at [504, 132] on button "13" at bounding box center [509, 133] width 30 height 30
click at [633, 99] on div "Create an event" at bounding box center [530, 69] width 477 height 66
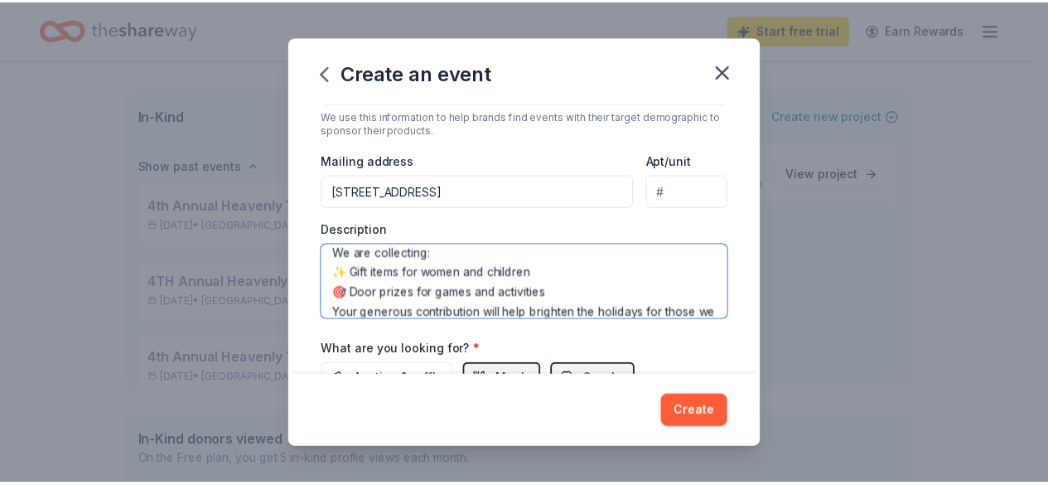
scroll to position [99, 0]
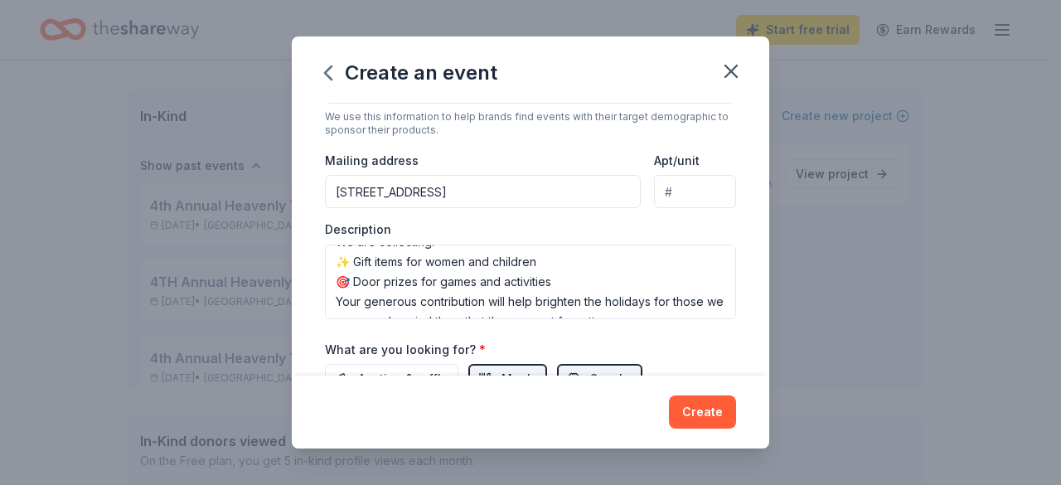
drag, startPoint x: 703, startPoint y: 417, endPoint x: 693, endPoint y: 392, distance: 26.8
click at [703, 416] on button "Create" at bounding box center [702, 411] width 67 height 33
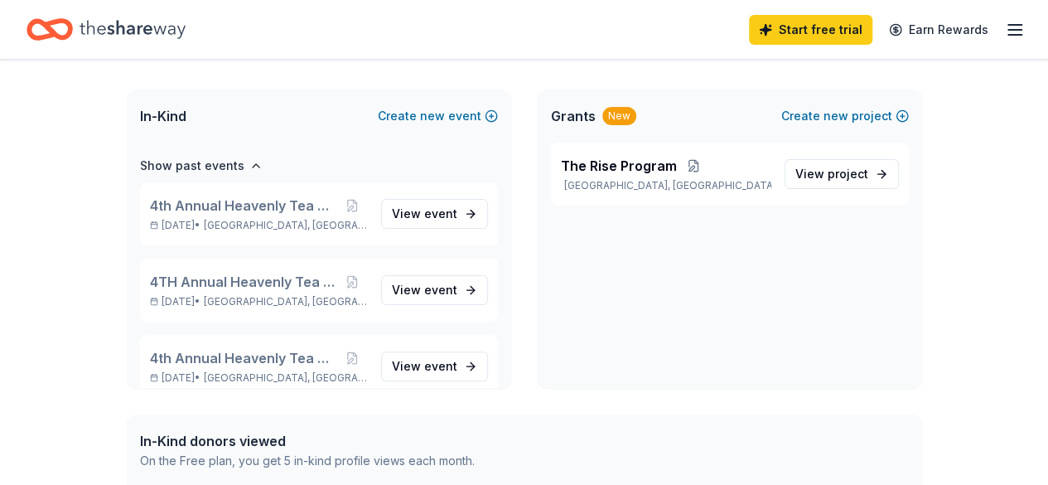
scroll to position [63, 0]
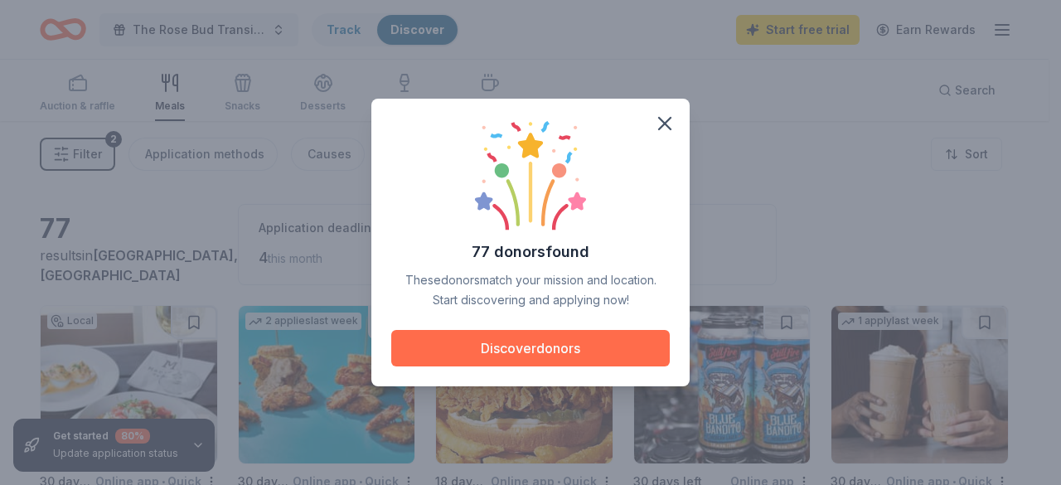
drag, startPoint x: 550, startPoint y: 351, endPoint x: 539, endPoint y: 336, distance: 18.4
click at [549, 349] on button "Discover donors" at bounding box center [530, 348] width 278 height 36
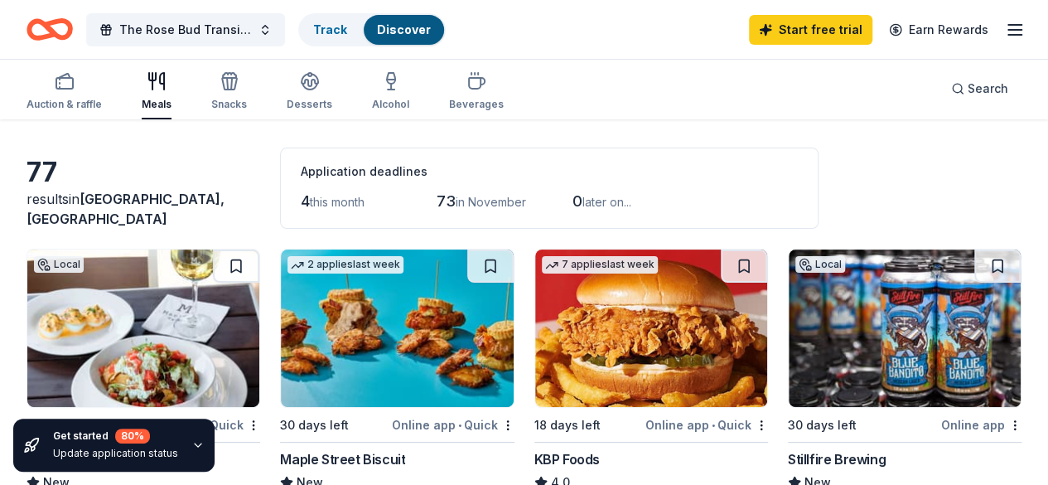
scroll to position [166, 0]
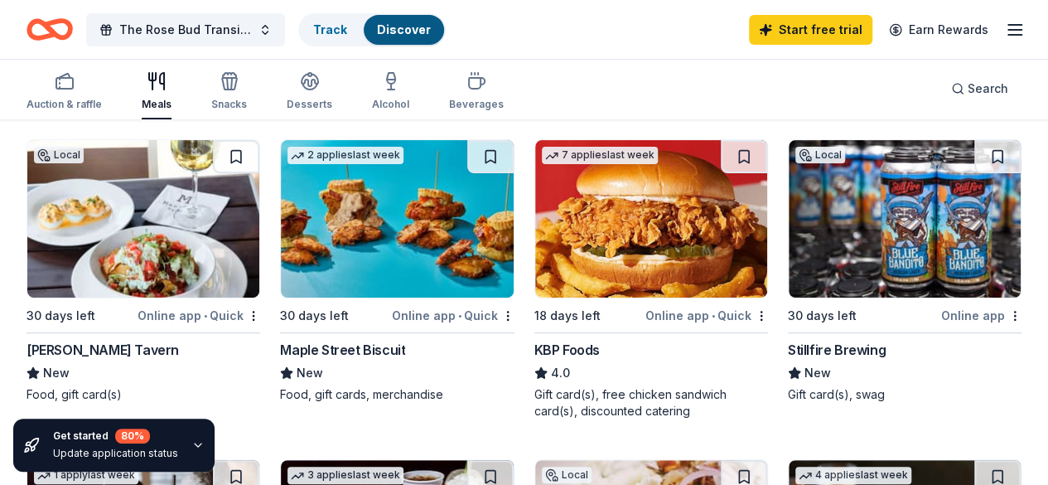
click at [166, 254] on img at bounding box center [143, 218] width 232 height 157
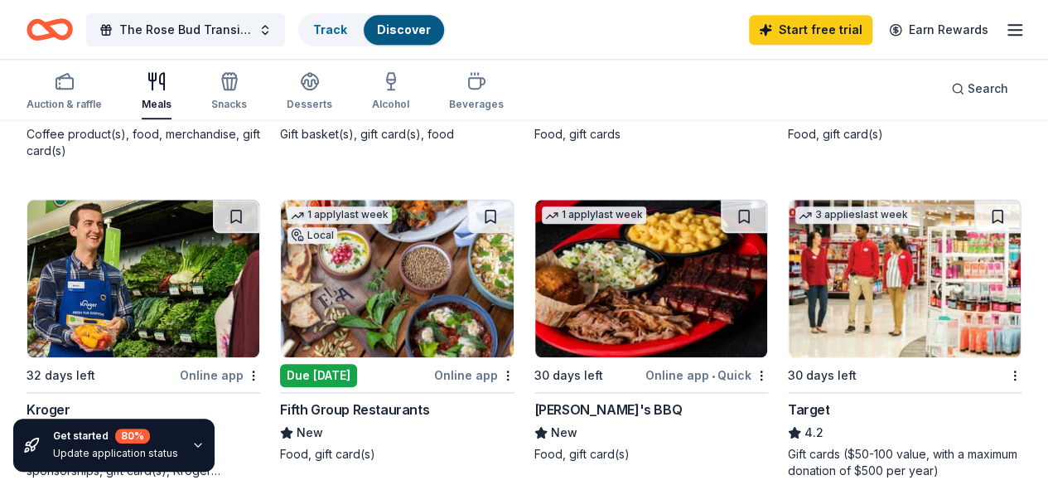
scroll to position [829, 0]
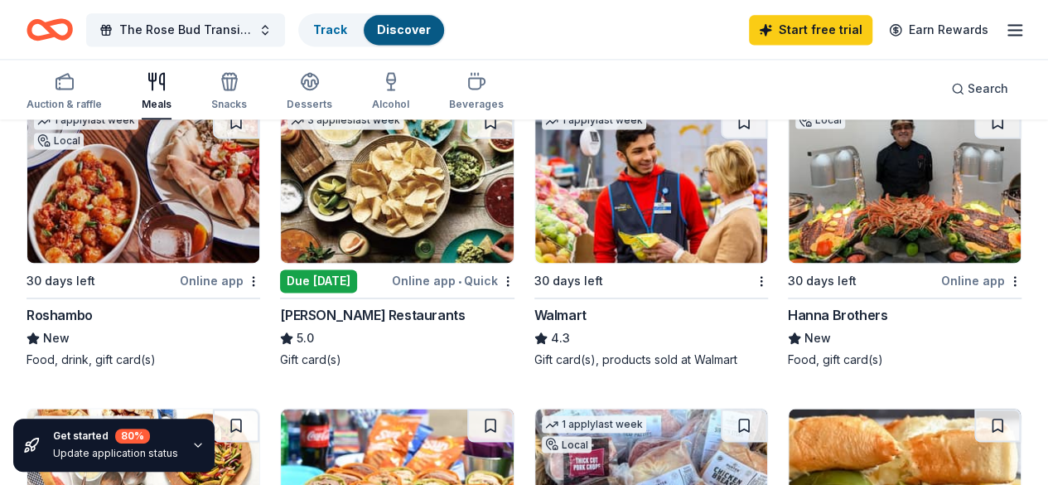
scroll to position [1077, 0]
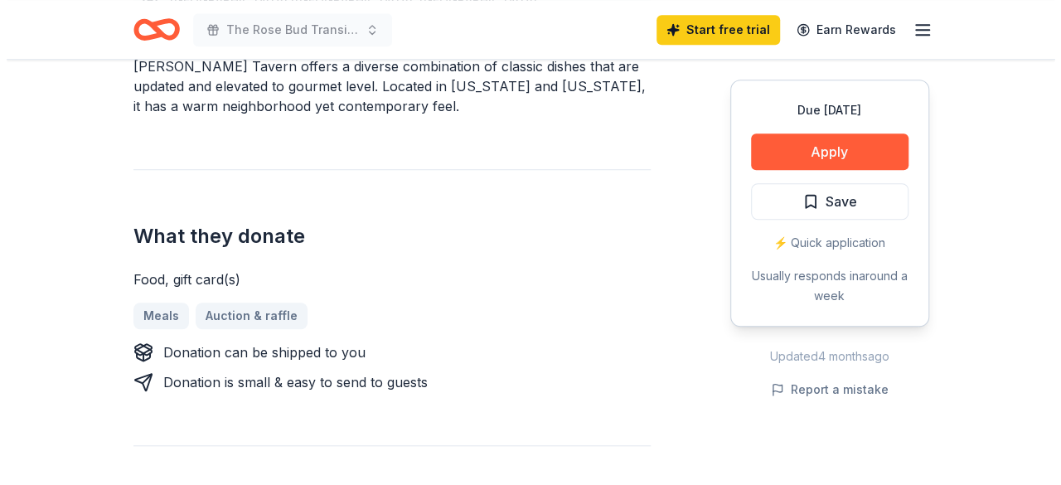
scroll to position [497, 0]
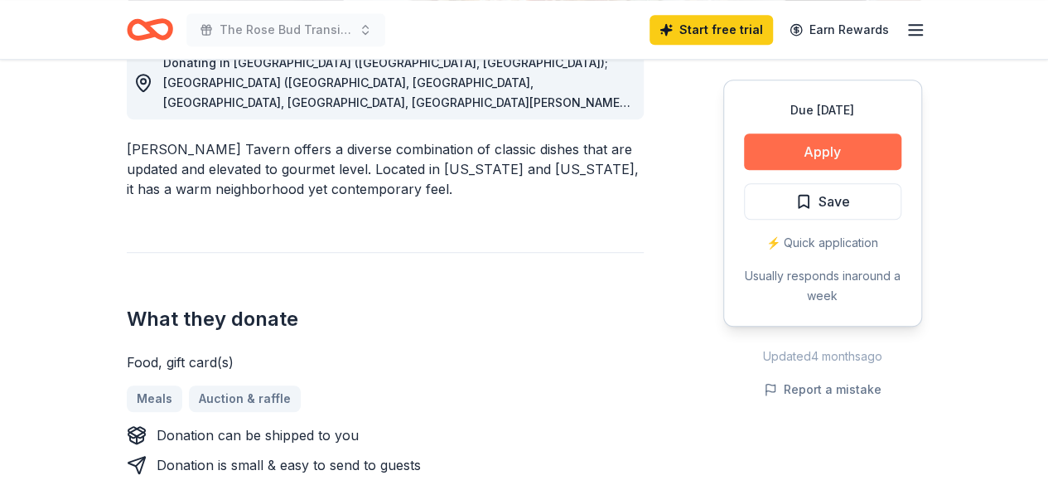
click at [801, 155] on button "Apply" at bounding box center [822, 151] width 157 height 36
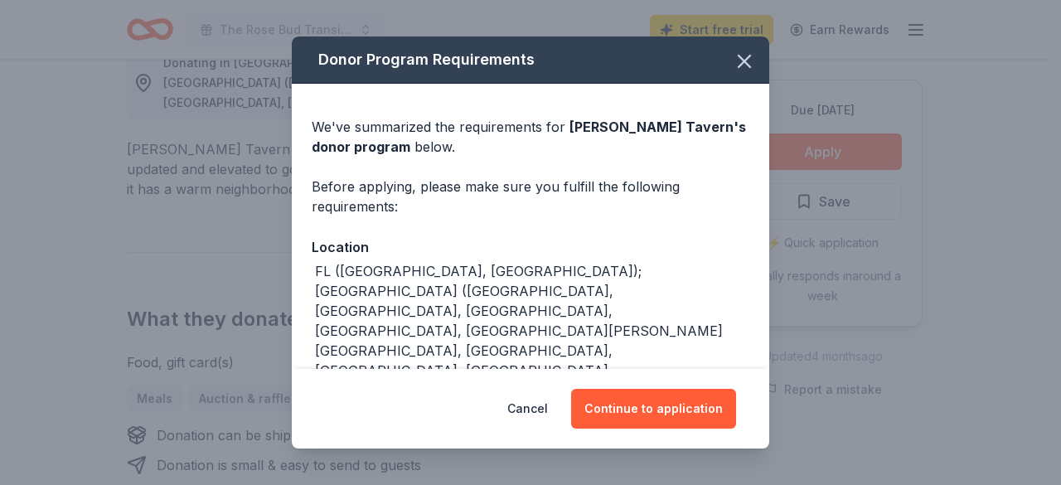
scroll to position [39, 0]
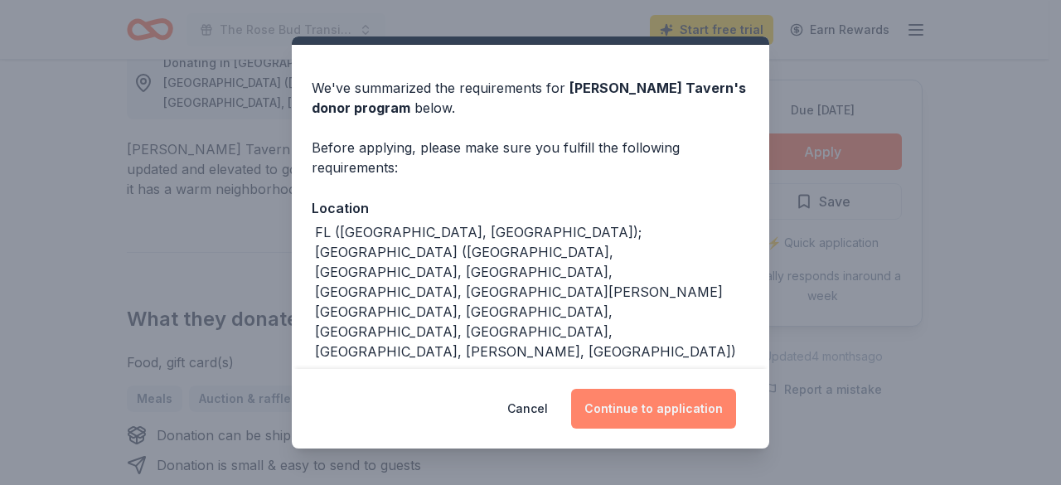
click at [678, 409] on button "Continue to application" at bounding box center [653, 409] width 165 height 40
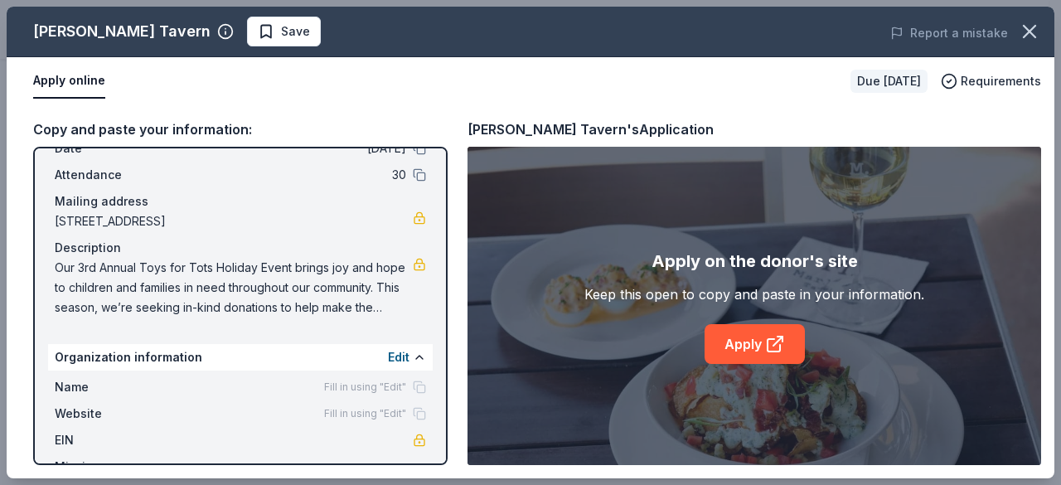
scroll to position [136, 0]
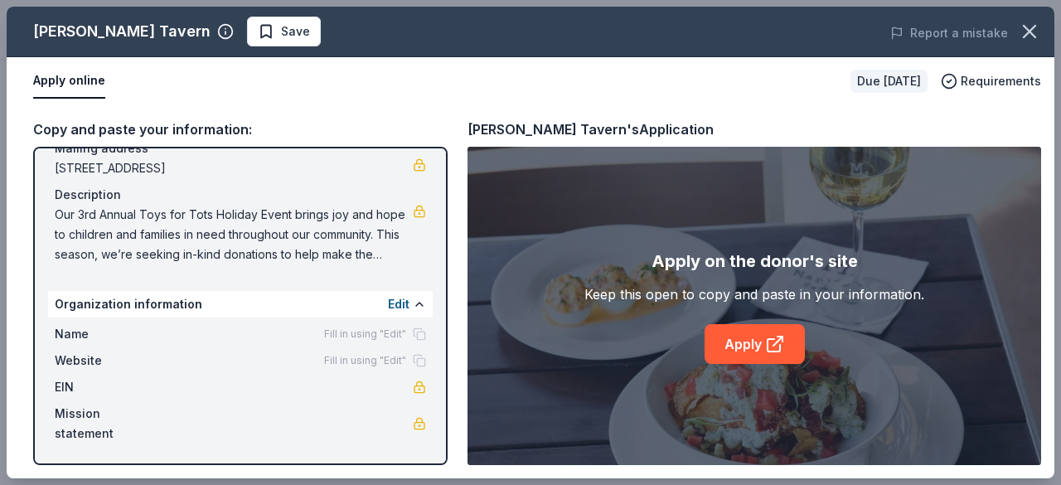
click at [214, 303] on div "Organization information Edit" at bounding box center [240, 304] width 385 height 27
click at [388, 301] on button "Edit" at bounding box center [399, 304] width 22 height 20
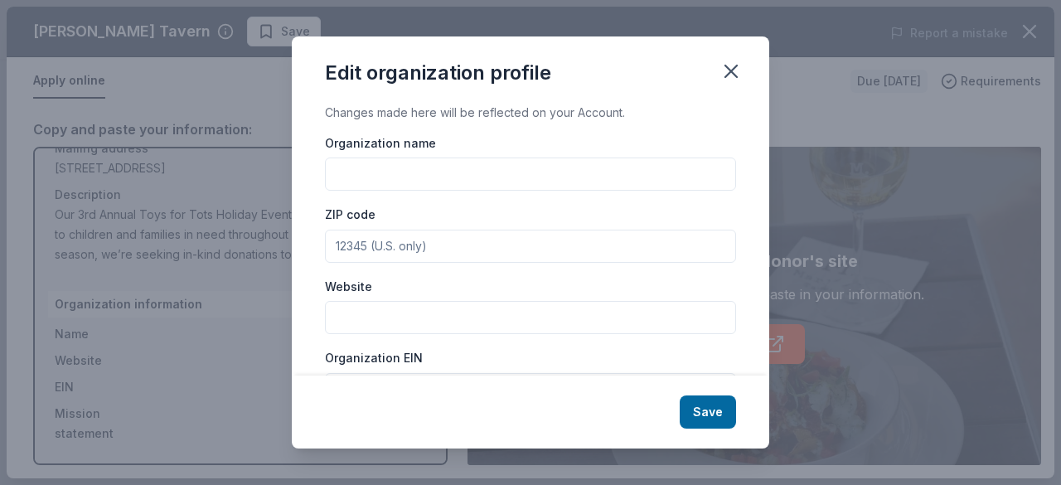
click at [441, 157] on div "Organization name" at bounding box center [530, 162] width 411 height 59
click at [428, 181] on input "Organization name" at bounding box center [530, 173] width 411 height 33
click at [471, 180] on input "The Rose Bud Transitionakl Home" at bounding box center [530, 173] width 411 height 33
type input "The Rose Bud Transitional Home"
click at [386, 248] on input "ZIP code" at bounding box center [530, 246] width 411 height 33
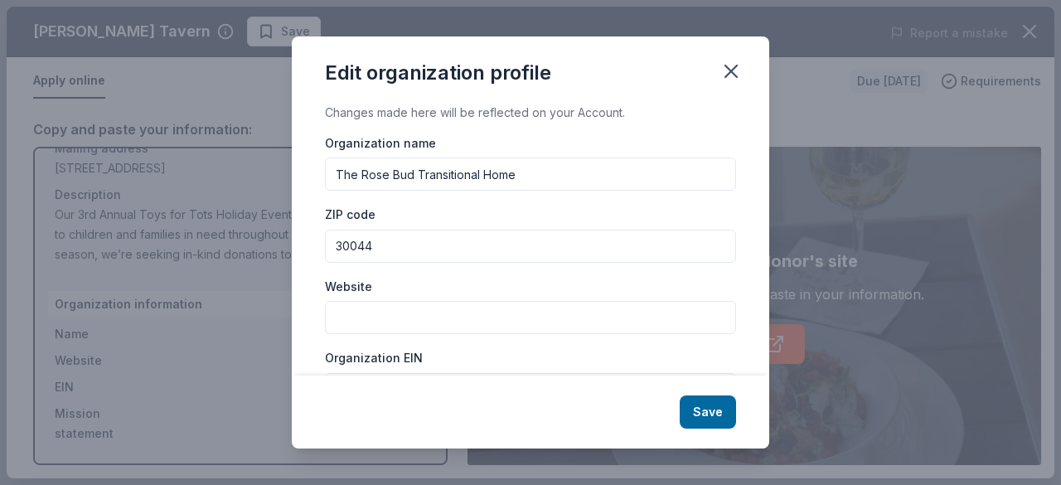
type input "30044"
click at [368, 318] on input "Website" at bounding box center [530, 317] width 411 height 33
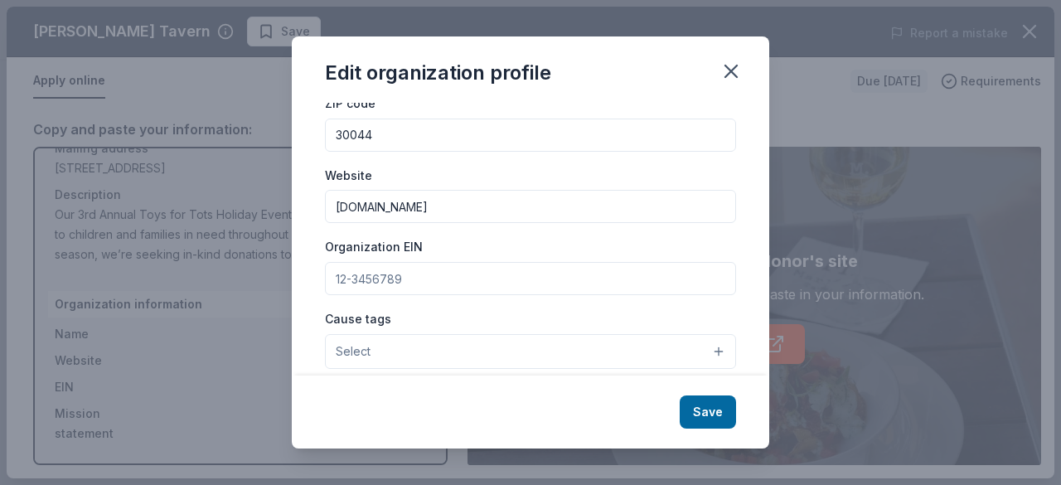
scroll to position [166, 0]
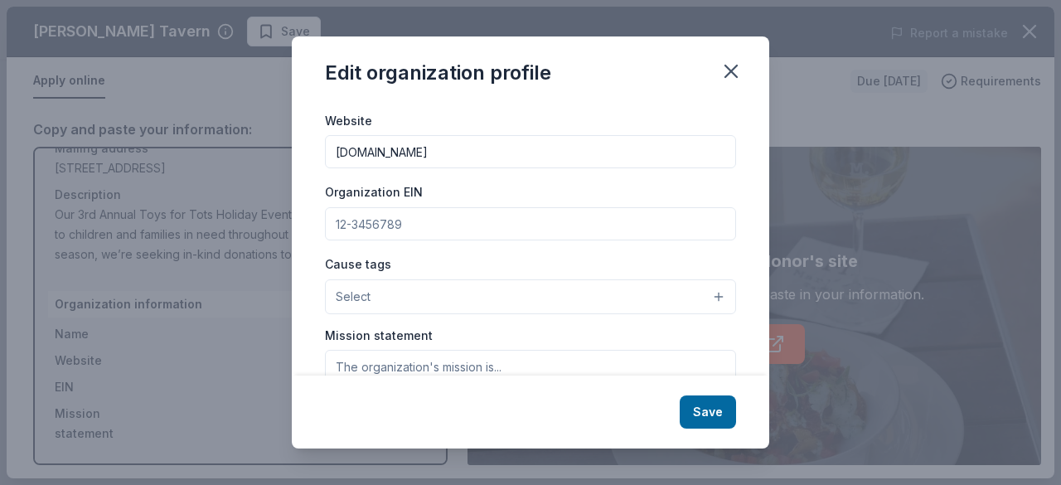
type input "[DOMAIN_NAME]"
click at [395, 211] on input "Organization EIN" at bounding box center [530, 223] width 411 height 33
type input "85-2014797"
click at [436, 291] on button "Select" at bounding box center [530, 296] width 411 height 35
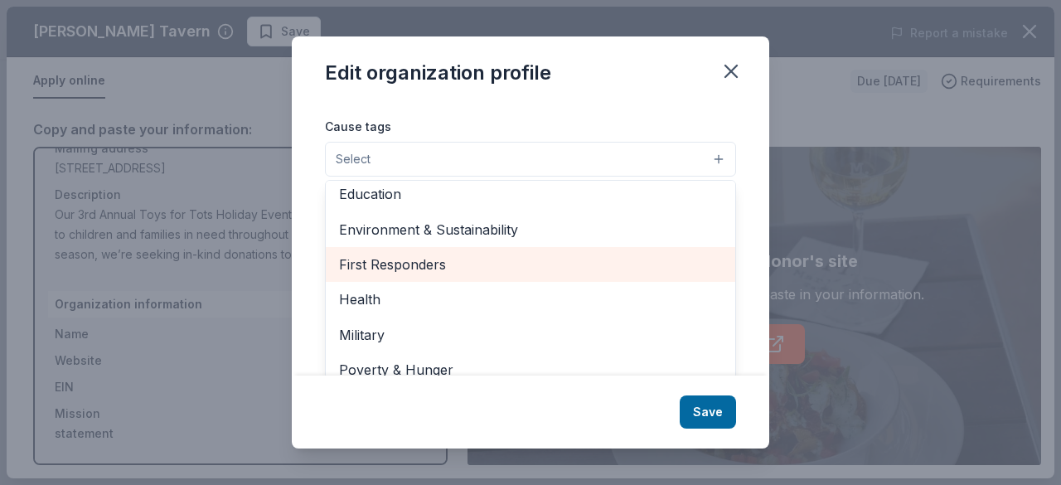
scroll to position [65, 0]
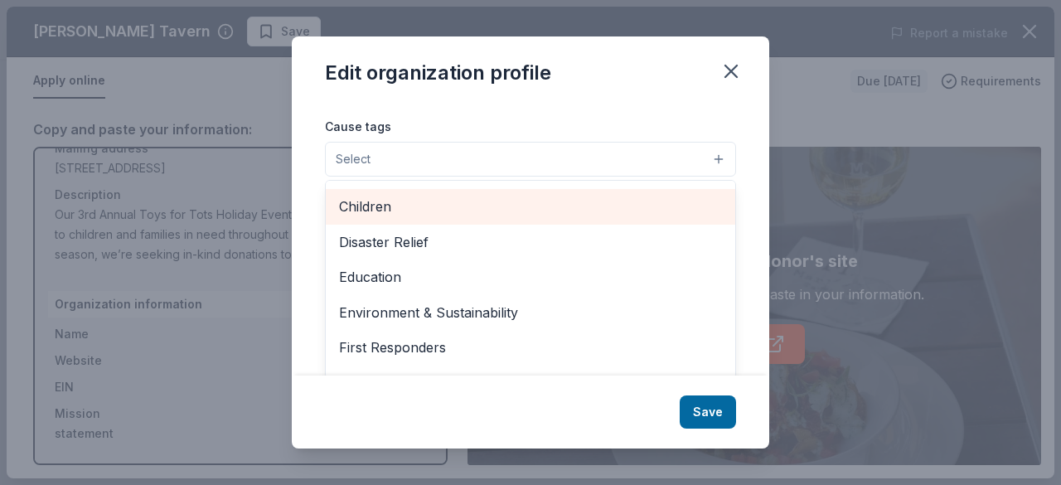
click at [401, 206] on span "Children" at bounding box center [530, 207] width 383 height 22
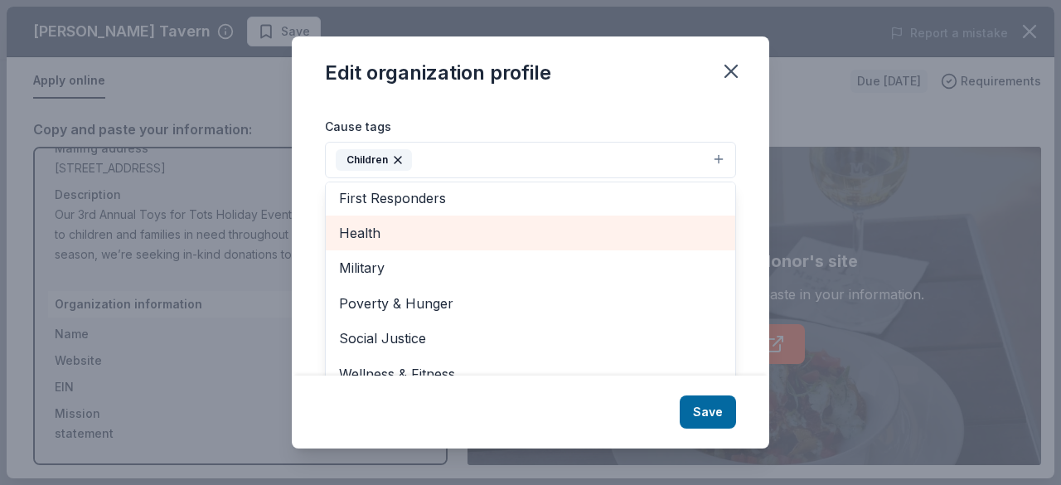
scroll to position [196, 0]
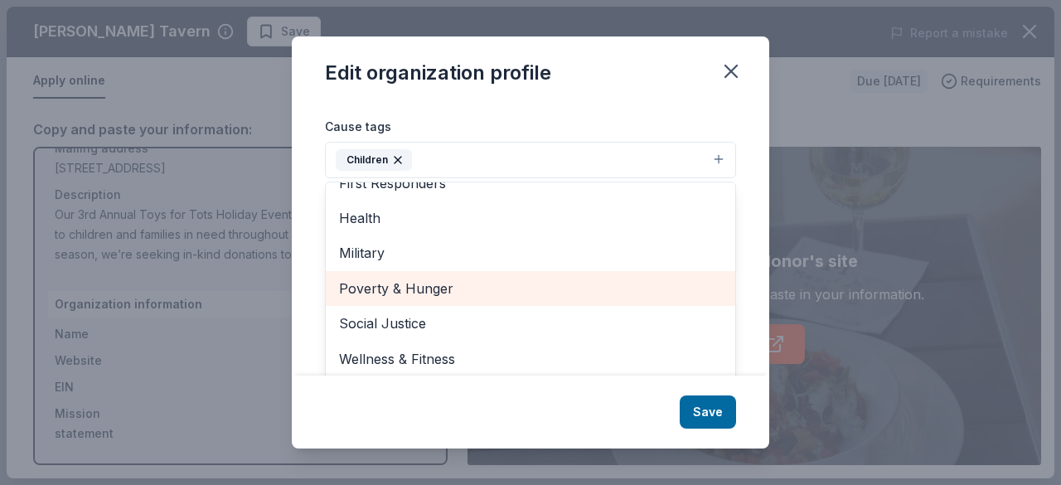
click at [430, 278] on span "Poverty & Hunger" at bounding box center [530, 289] width 383 height 22
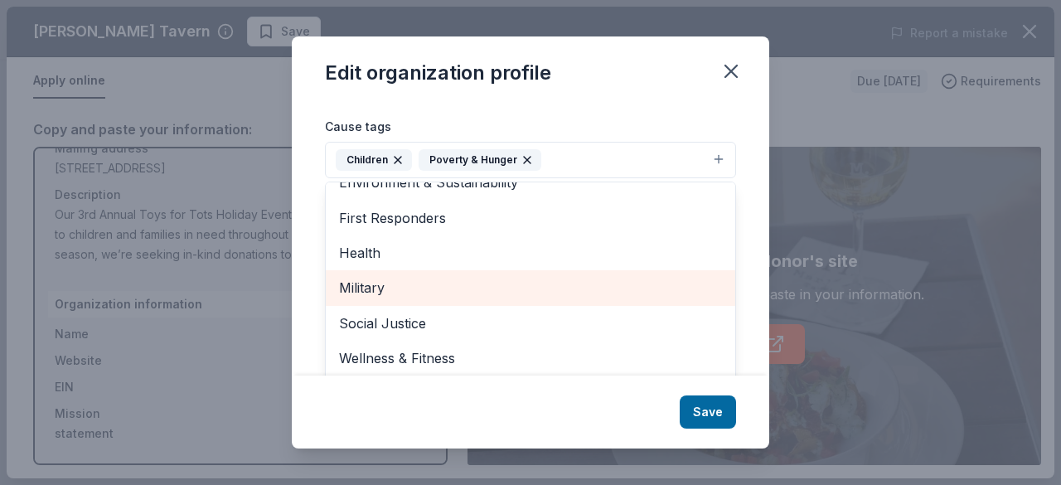
scroll to position [160, 0]
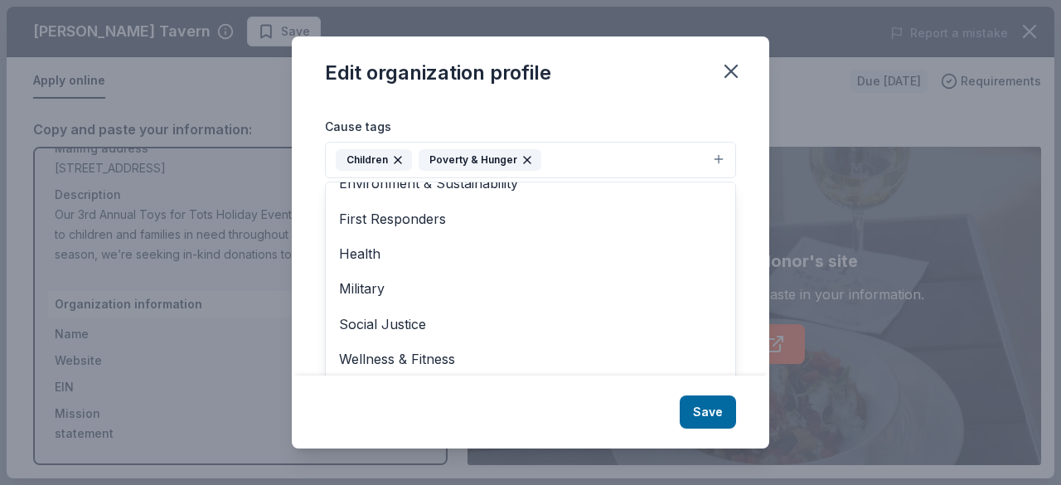
click at [698, 415] on div "Edit organization profile Changes made here will be reflected on your Account. …" at bounding box center [530, 242] width 477 height 413
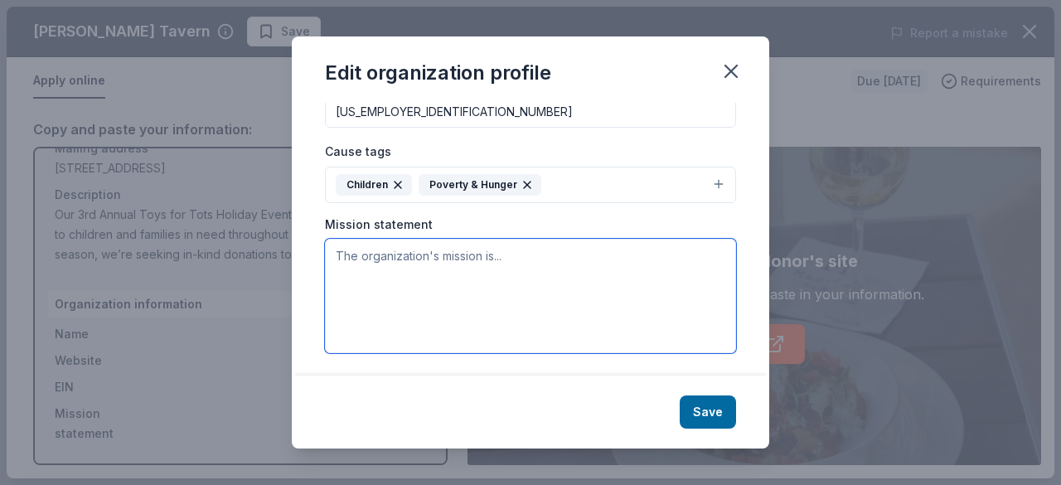
click at [386, 259] on textarea at bounding box center [530, 296] width 411 height 114
click at [367, 261] on textarea at bounding box center [530, 296] width 411 height 114
paste textarea "To aid those that have been impacted by domestic violence with a comprehensive …"
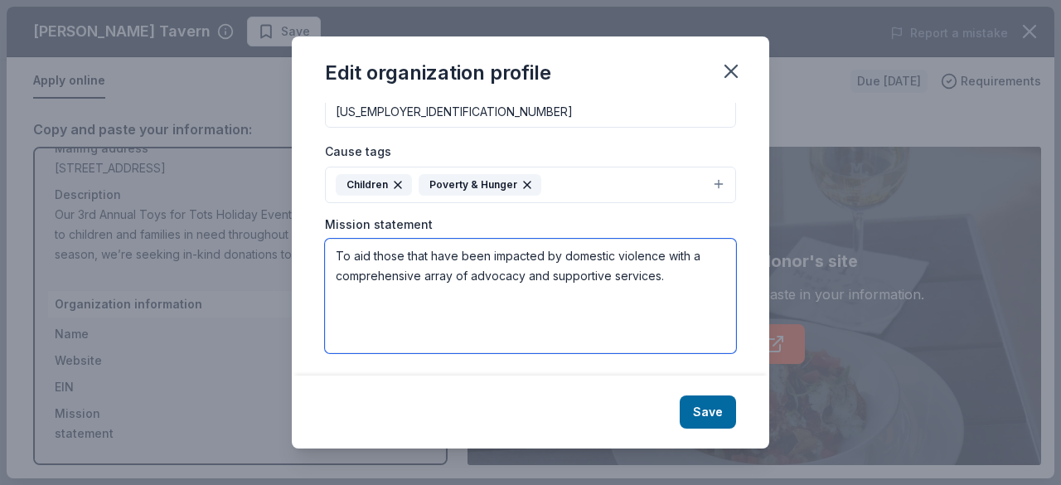
paste textarea "This program addresses the effects of abuse, neglect, traumatic events, and oth…"
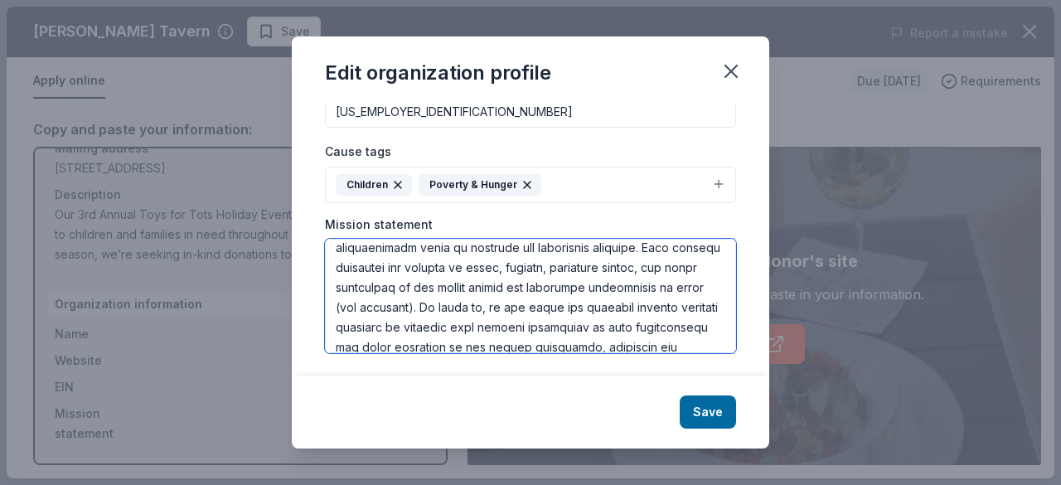
scroll to position [6, 0]
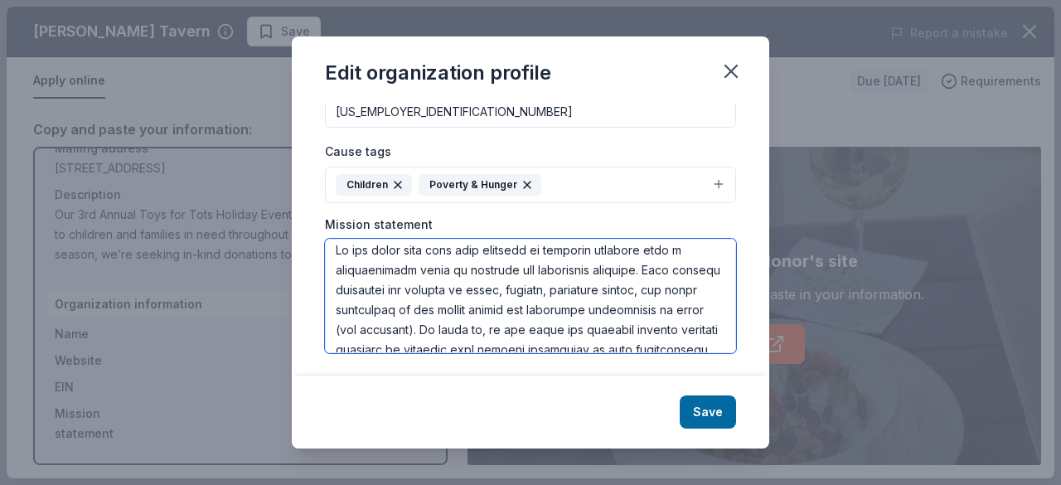
drag, startPoint x: 337, startPoint y: 245, endPoint x: 352, endPoint y: 245, distance: 14.9
click at [339, 245] on textarea at bounding box center [530, 296] width 411 height 114
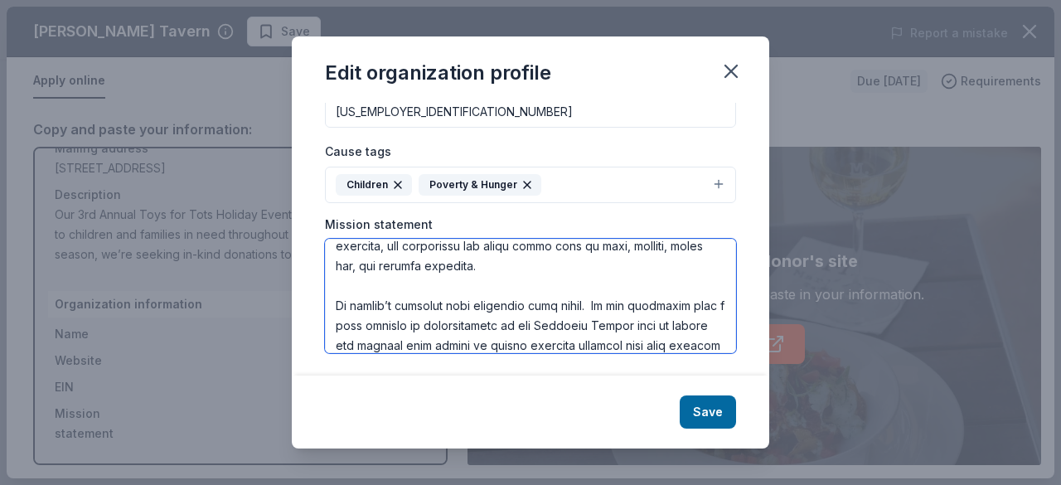
scroll to position [254, 0]
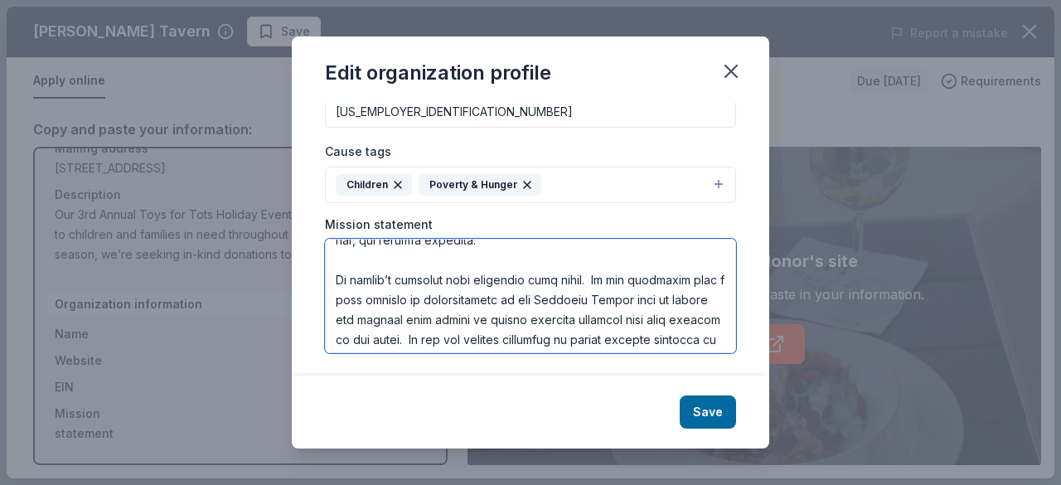
drag, startPoint x: 343, startPoint y: 273, endPoint x: 406, endPoint y: 275, distance: 63.0
click at [345, 275] on textarea at bounding box center [530, 296] width 411 height 114
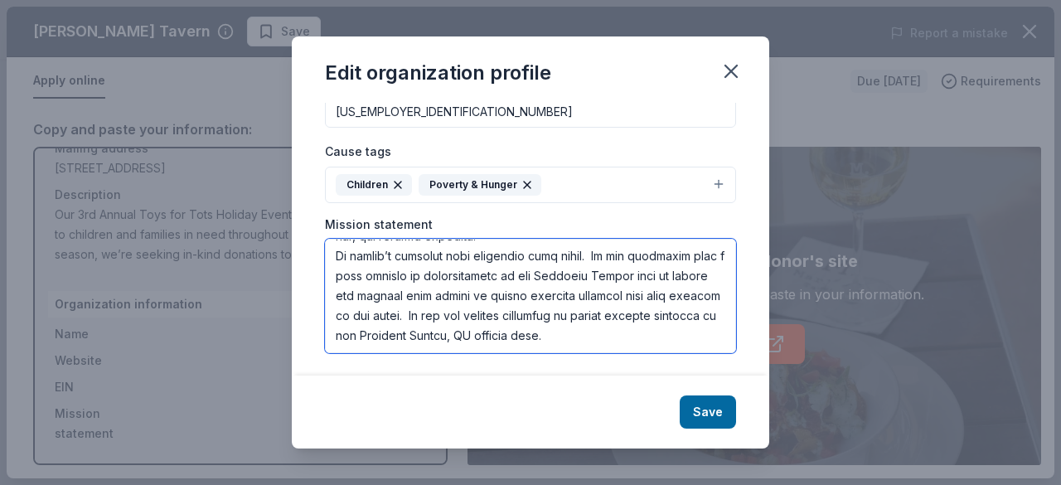
scroll to position [235, 0]
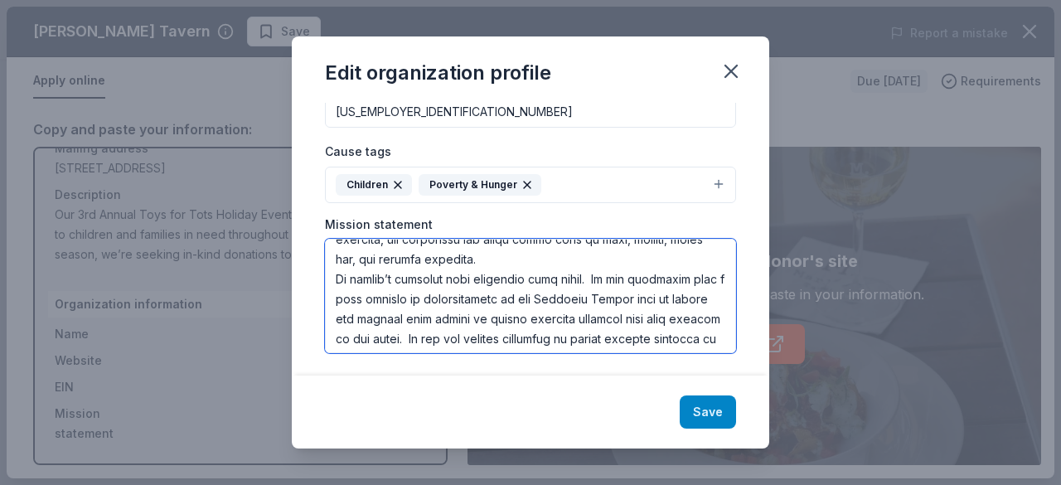
type textarea "The Rose Bud Transitional Home mission is to aid those that have been impacted …"
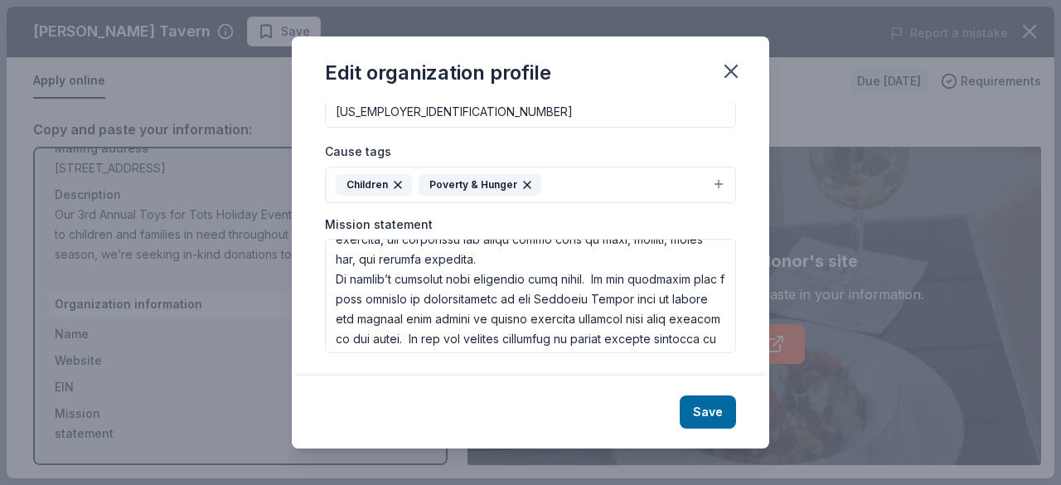
click at [713, 410] on button "Save" at bounding box center [708, 411] width 56 height 33
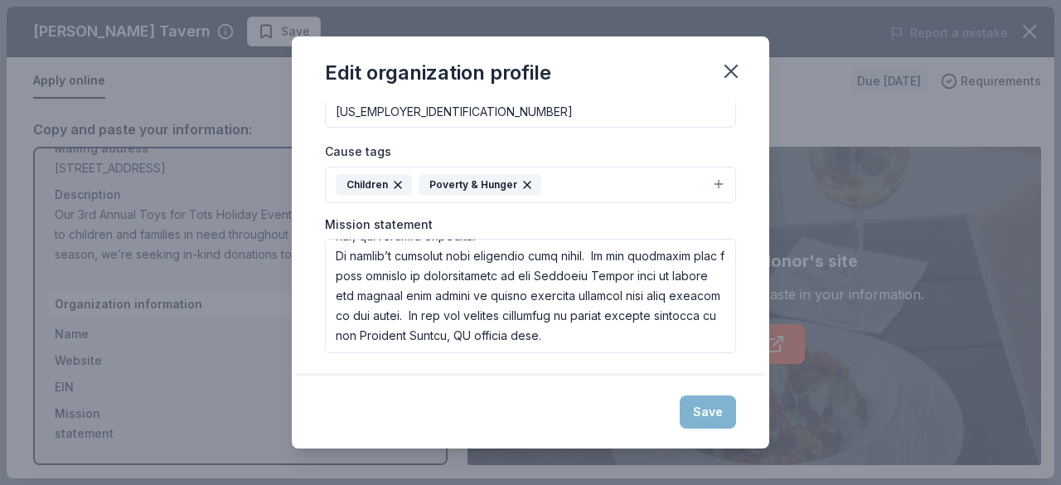
scroll to position [318, 0]
click at [714, 414] on div "Save" at bounding box center [530, 411] width 477 height 73
click at [729, 71] on icon "button" at bounding box center [731, 71] width 12 height 12
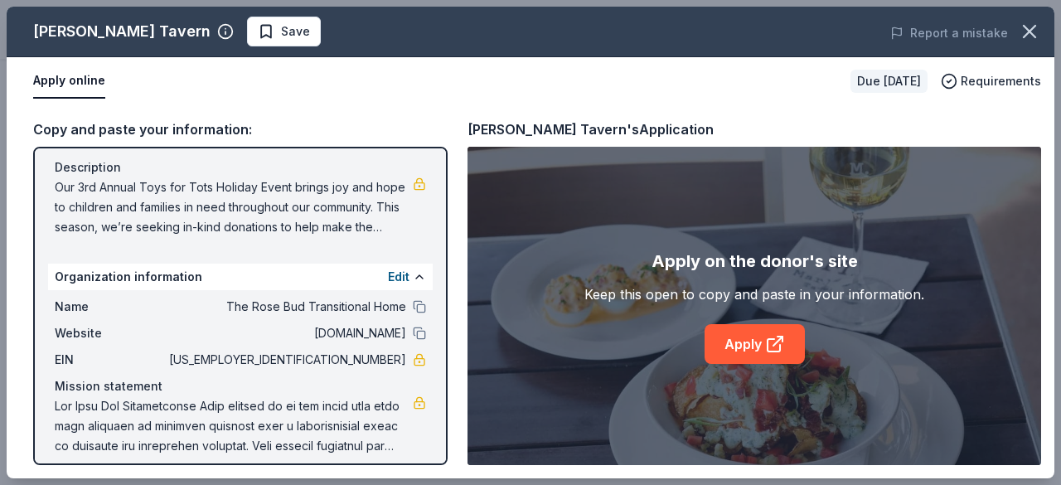
scroll to position [176, 0]
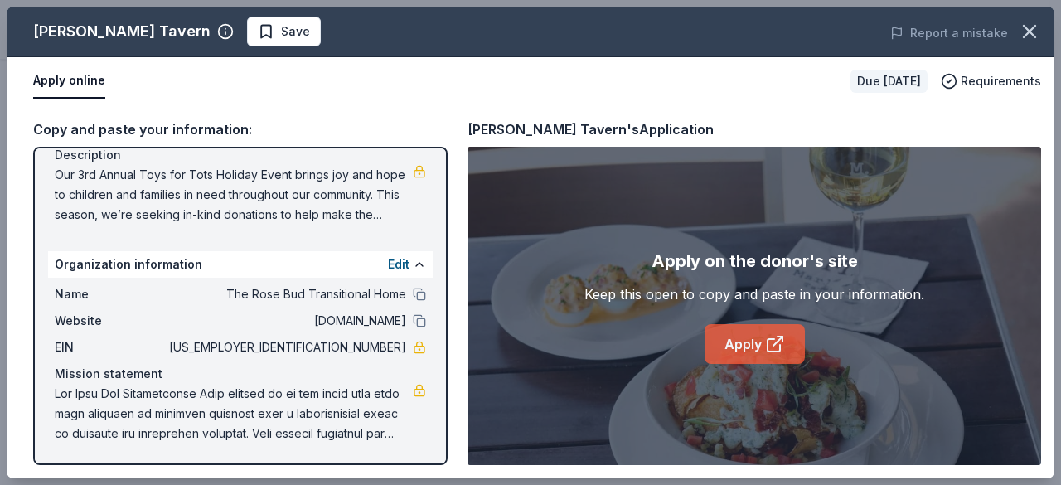
click at [773, 344] on icon at bounding box center [777, 341] width 9 height 9
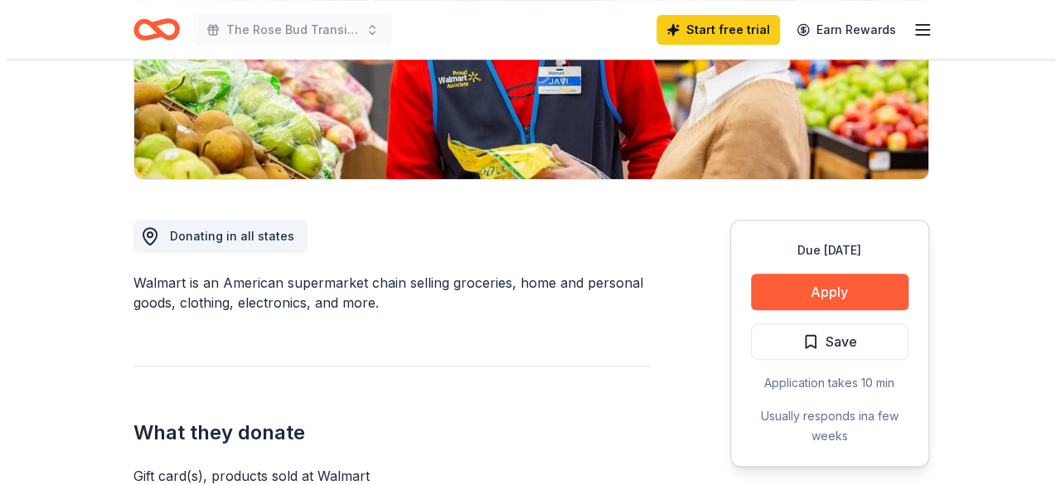
scroll to position [332, 0]
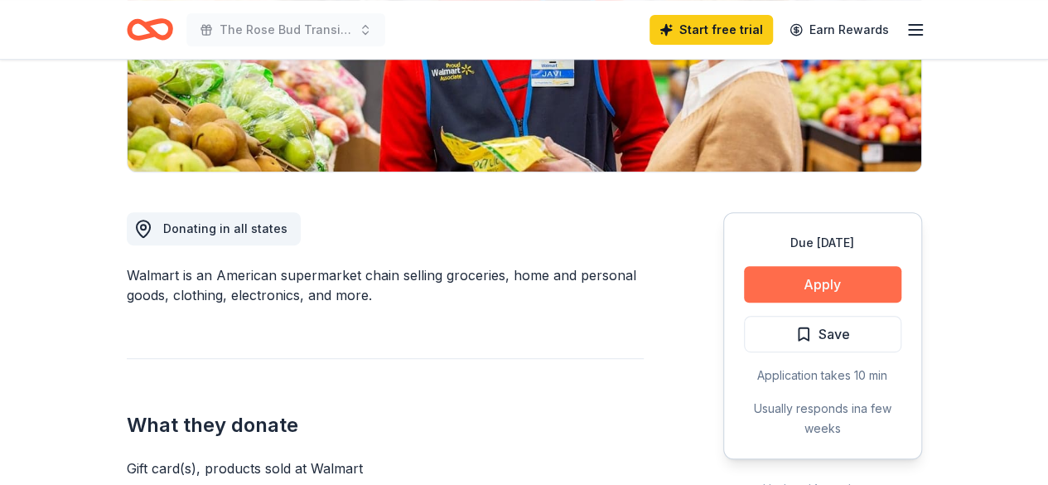
click at [794, 290] on button "Apply" at bounding box center [822, 284] width 157 height 36
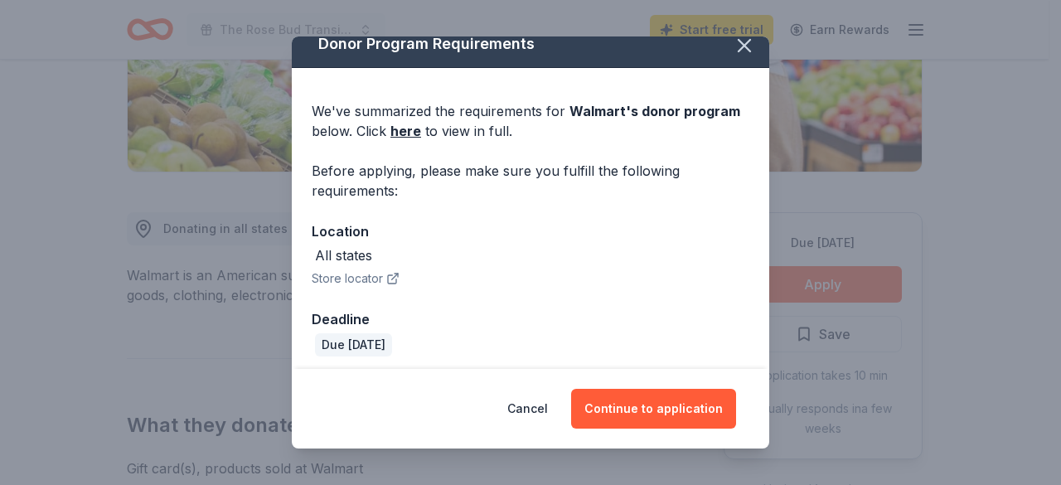
scroll to position [22, 0]
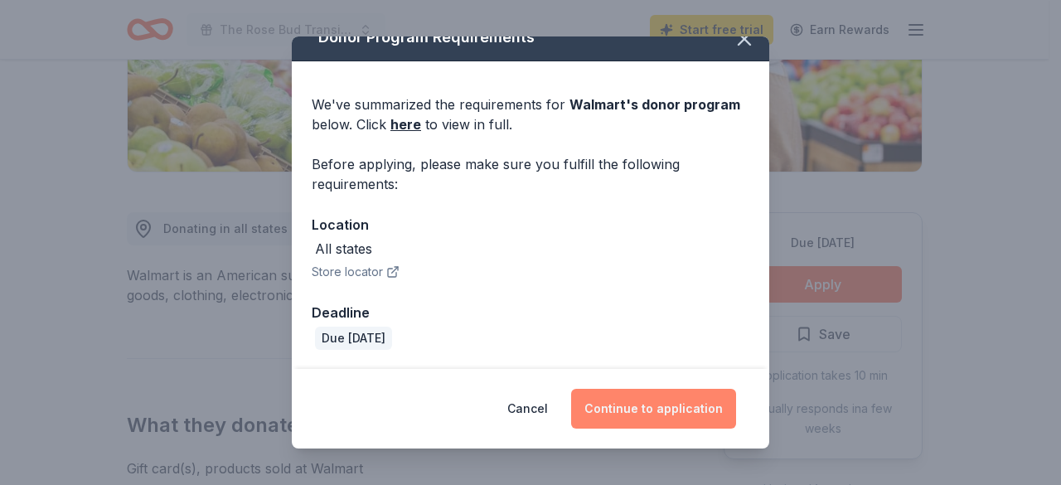
click at [646, 400] on button "Continue to application" at bounding box center [653, 409] width 165 height 40
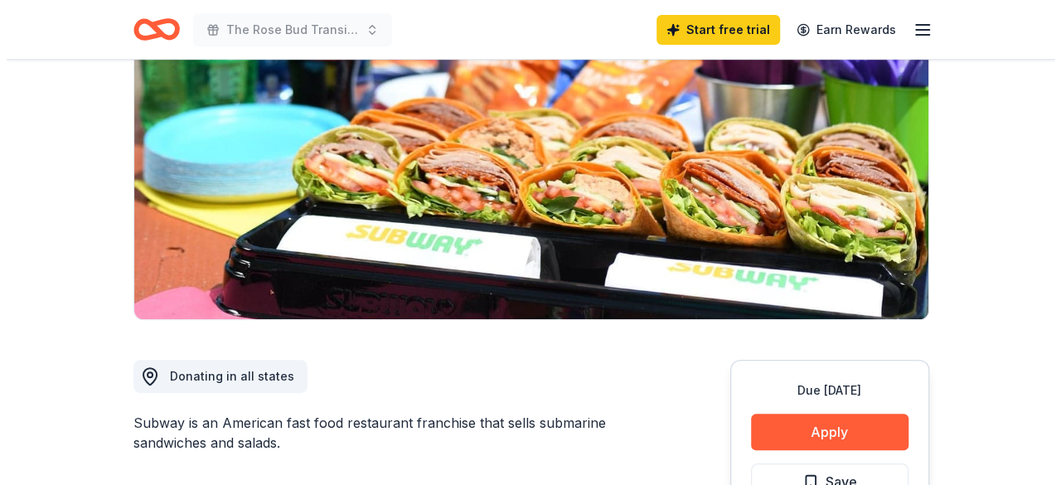
scroll to position [249, 0]
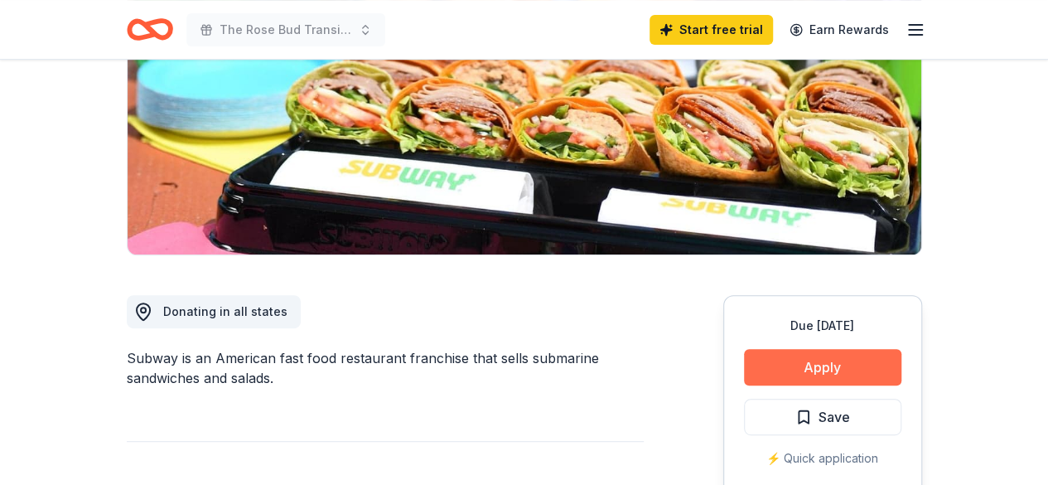
click at [801, 366] on button "Apply" at bounding box center [822, 367] width 157 height 36
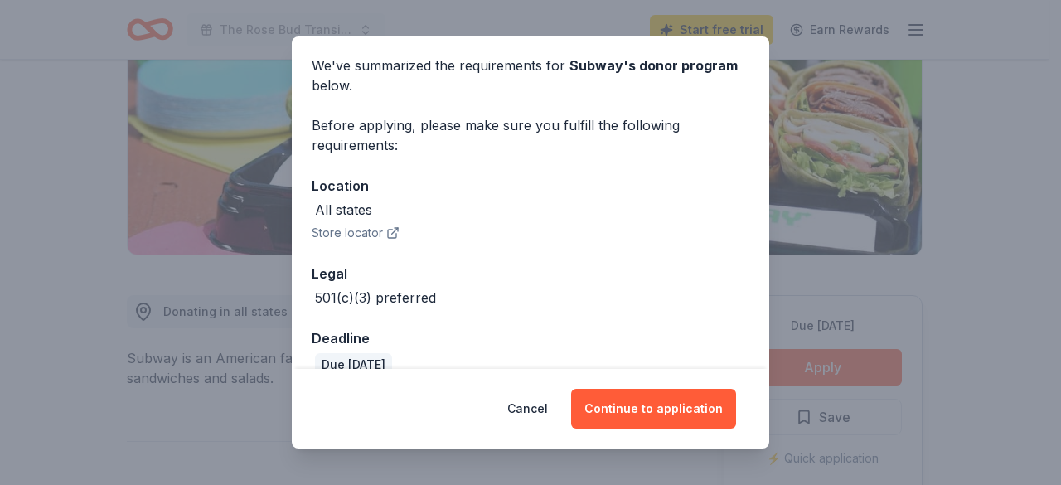
scroll to position [87, 0]
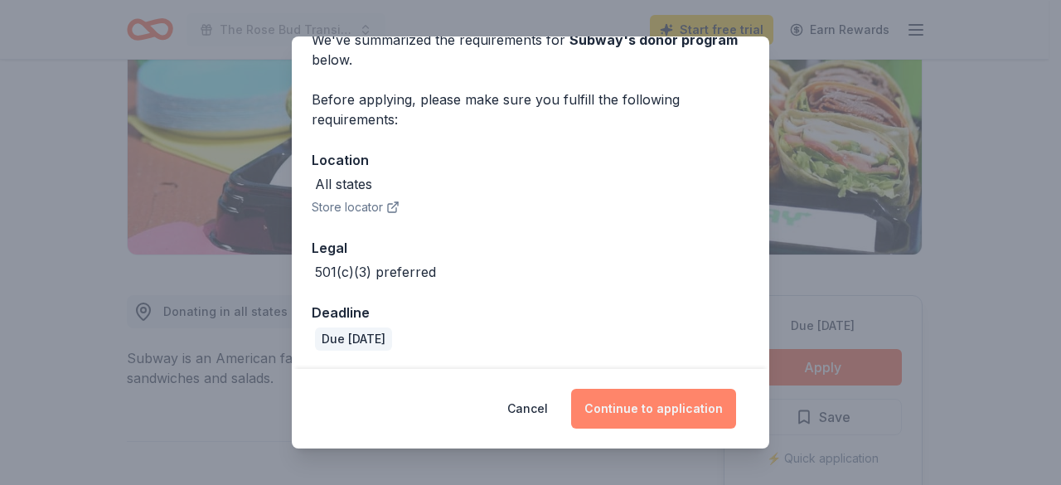
click at [646, 409] on button "Continue to application" at bounding box center [653, 409] width 165 height 40
